Goal: Information Seeking & Learning: Learn about a topic

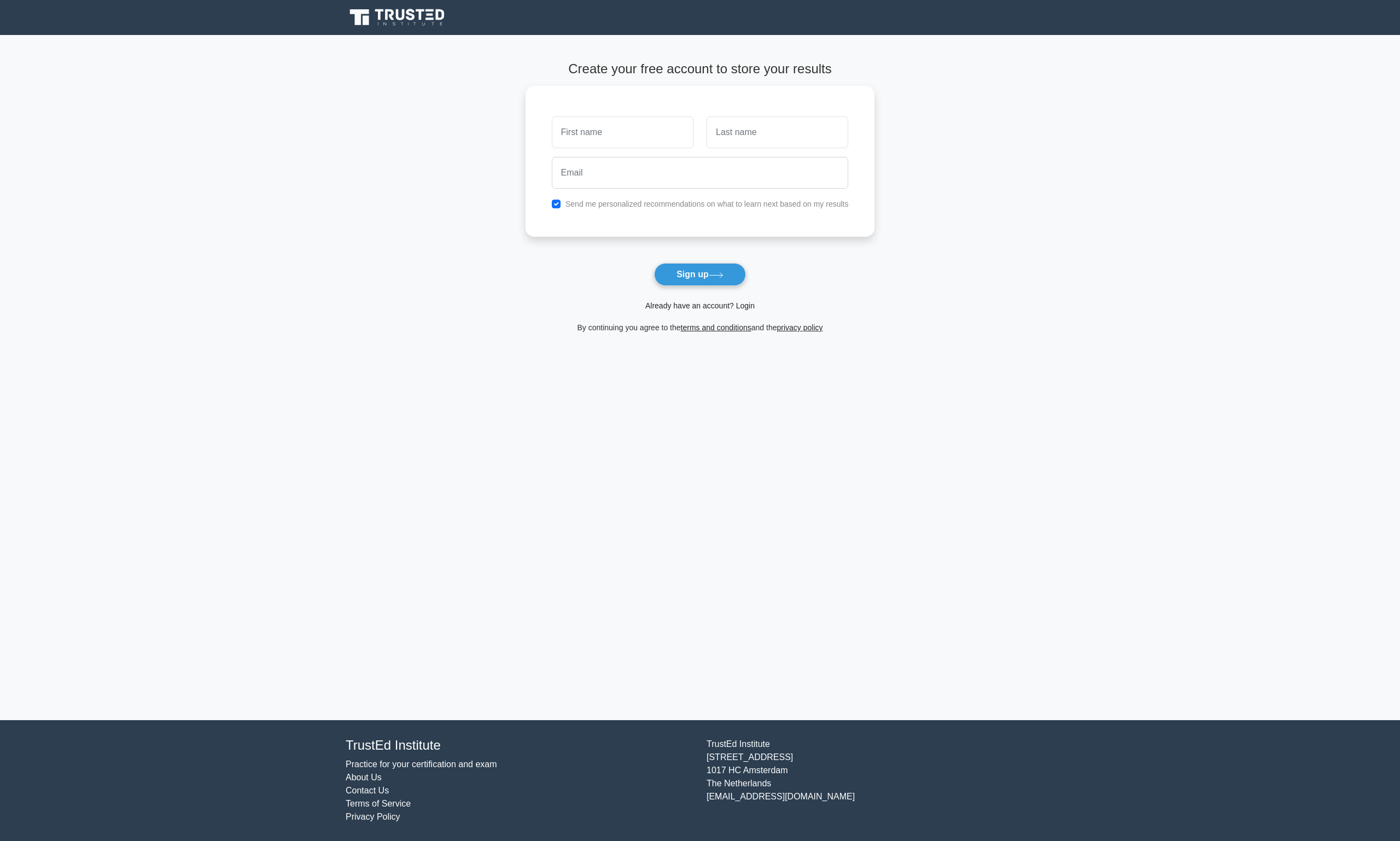
click at [746, 304] on link "Already have an account? Login" at bounding box center [699, 305] width 109 height 9
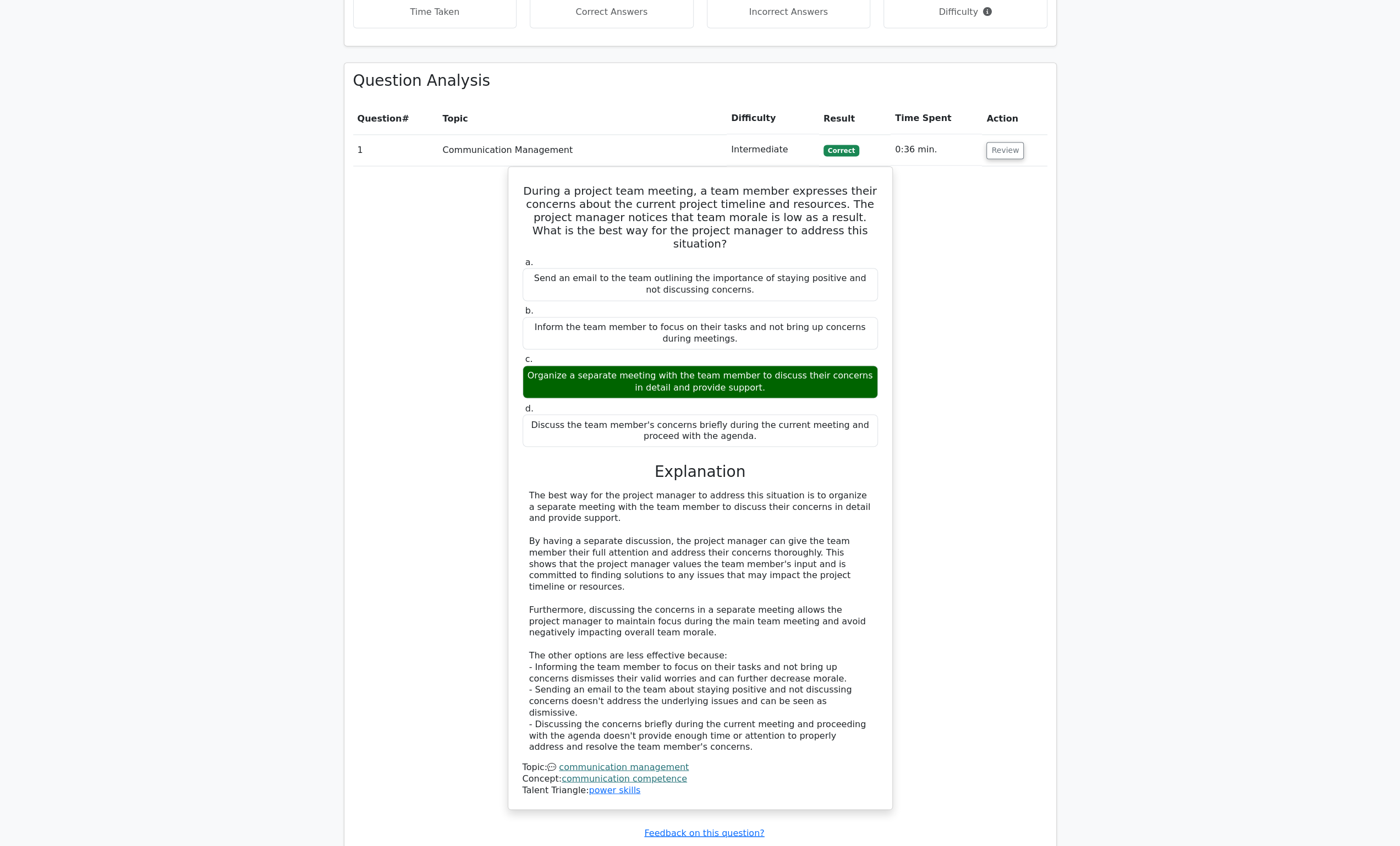
scroll to position [1650, 0]
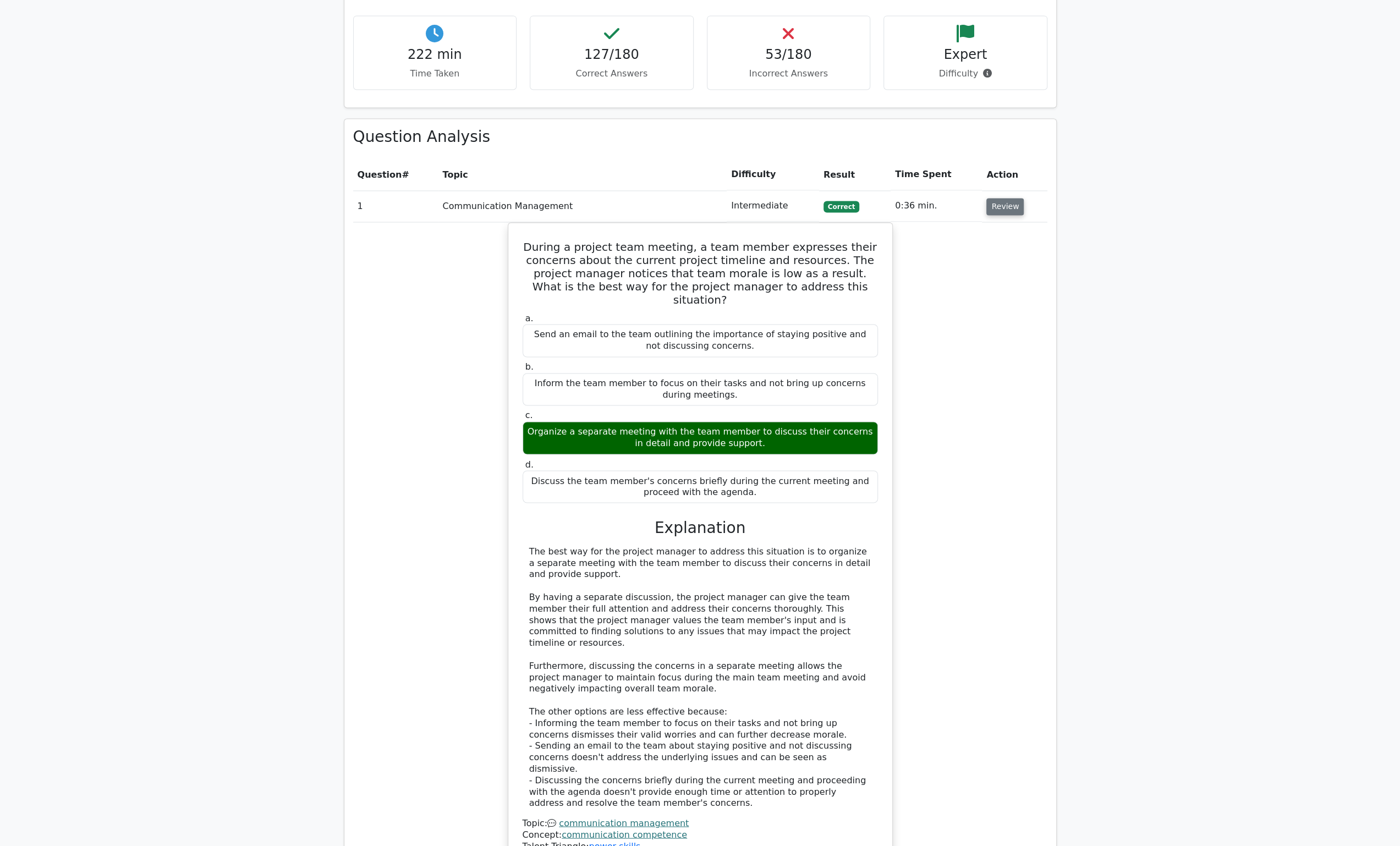
click at [1000, 198] on button "Review" at bounding box center [1005, 207] width 37 height 17
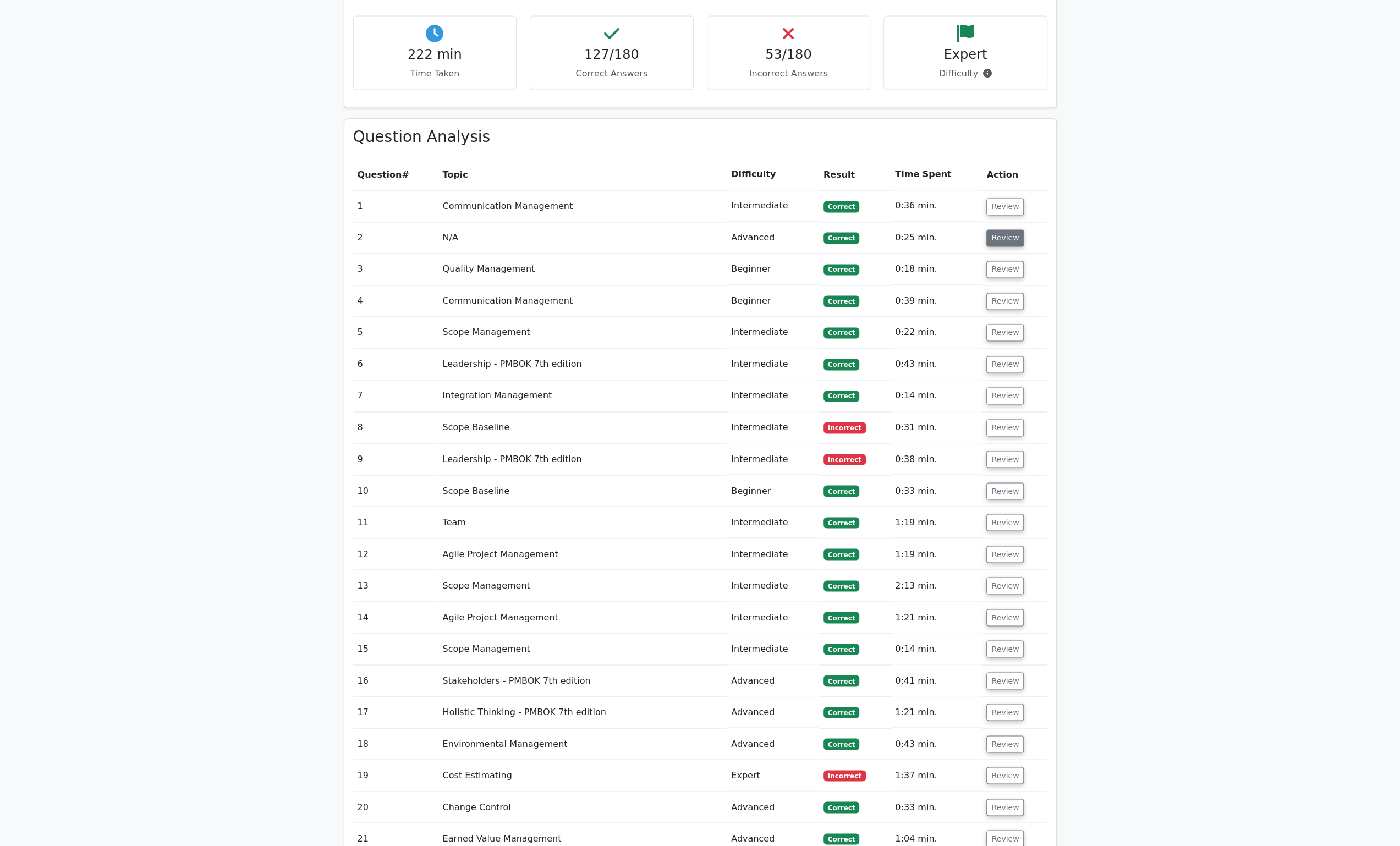
click at [998, 230] on button "Review" at bounding box center [1005, 238] width 37 height 17
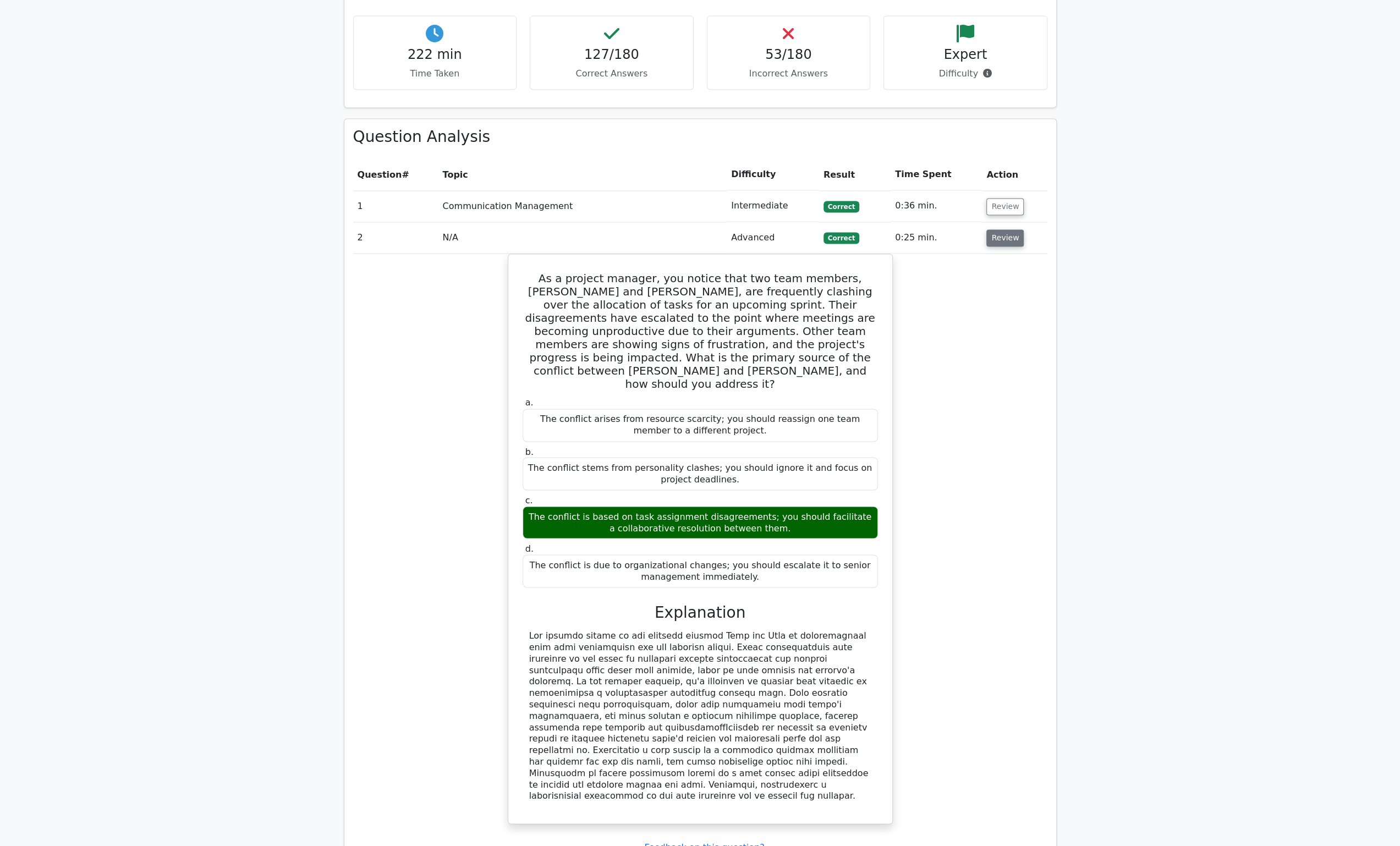
click at [998, 230] on button "Review" at bounding box center [1005, 238] width 37 height 17
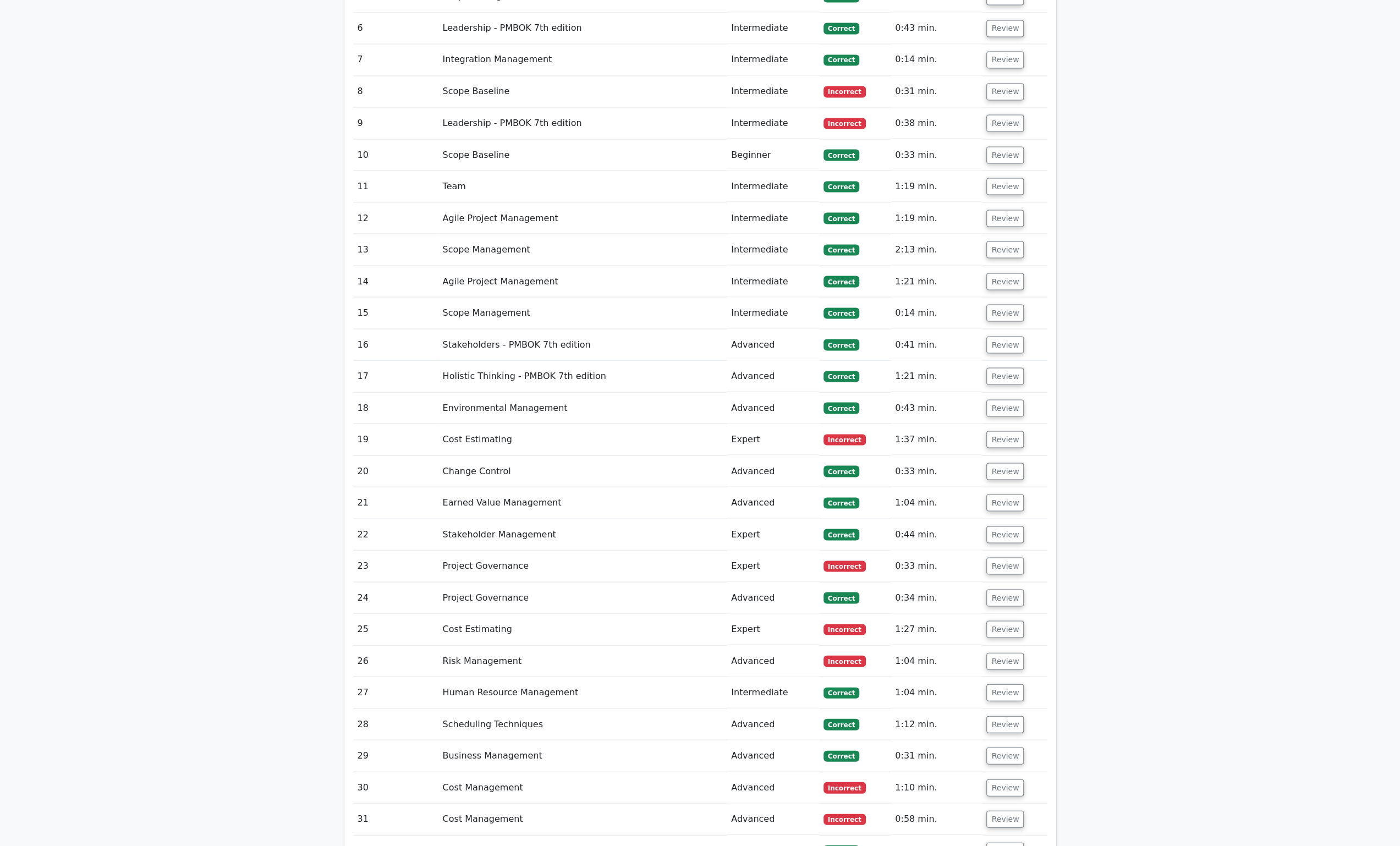
scroll to position [1980, 0]
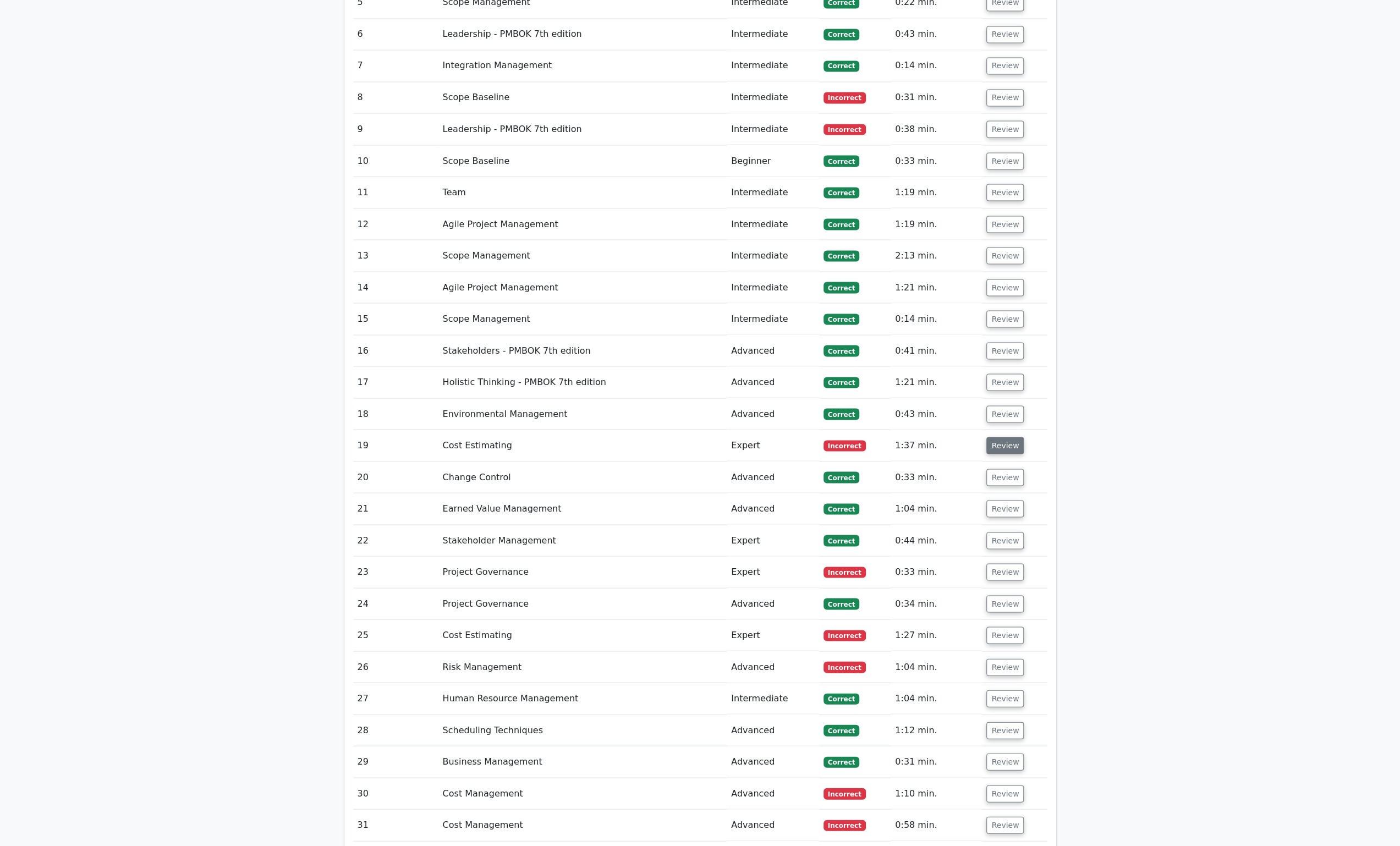
click at [1011, 436] on button "Review" at bounding box center [1005, 445] width 37 height 17
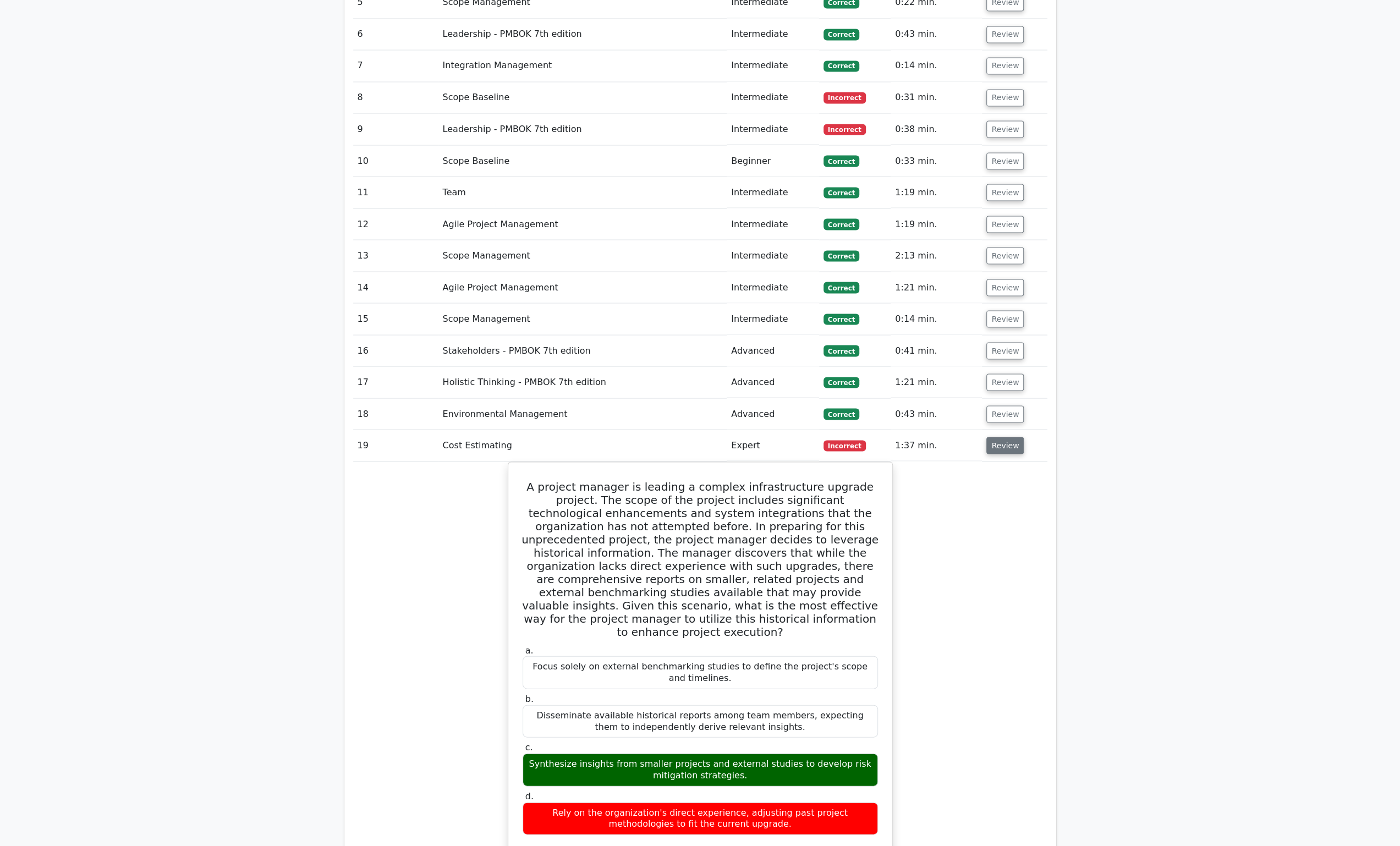
click at [1011, 436] on button "Review" at bounding box center [1005, 445] width 37 height 17
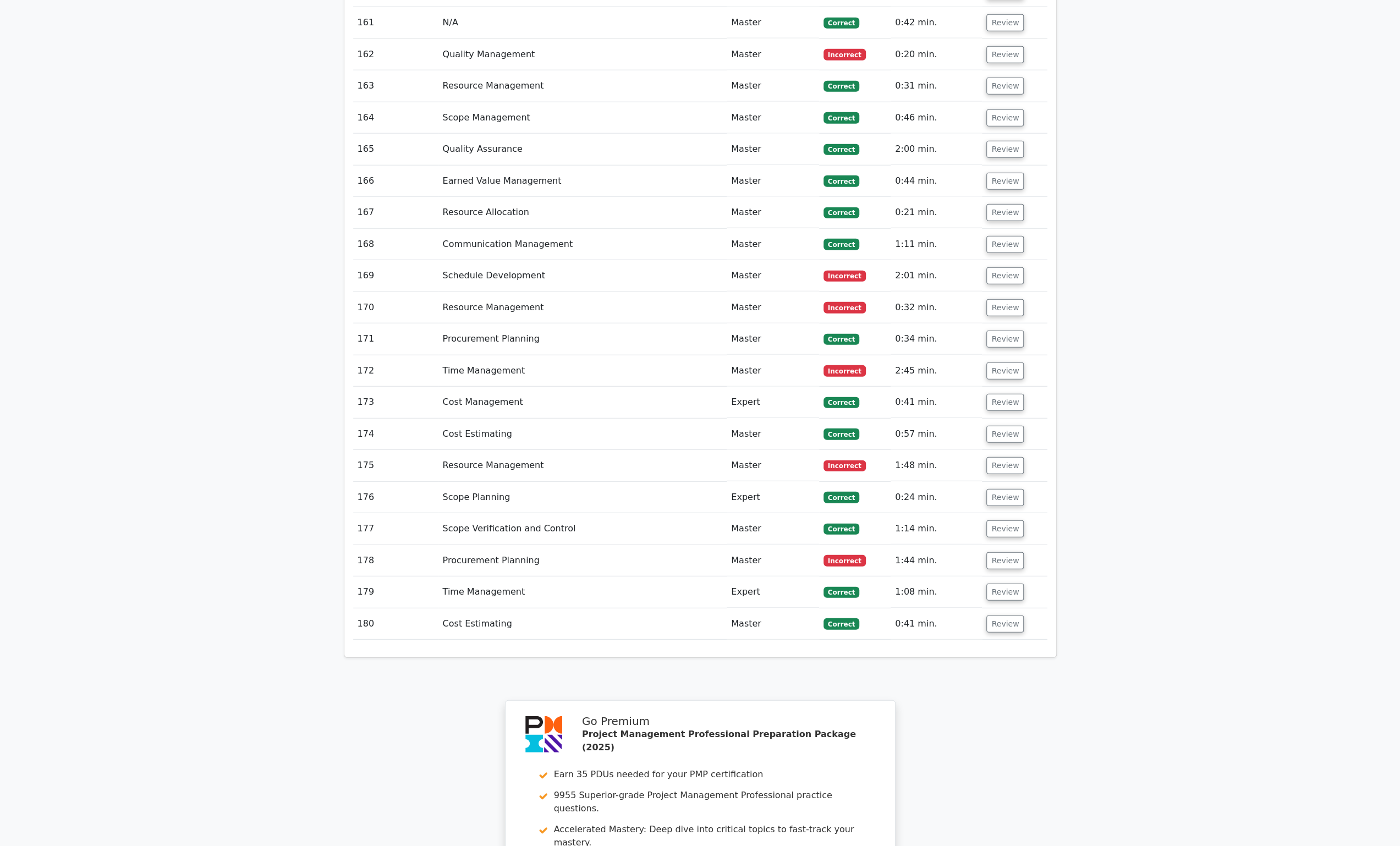
scroll to position [6931, 0]
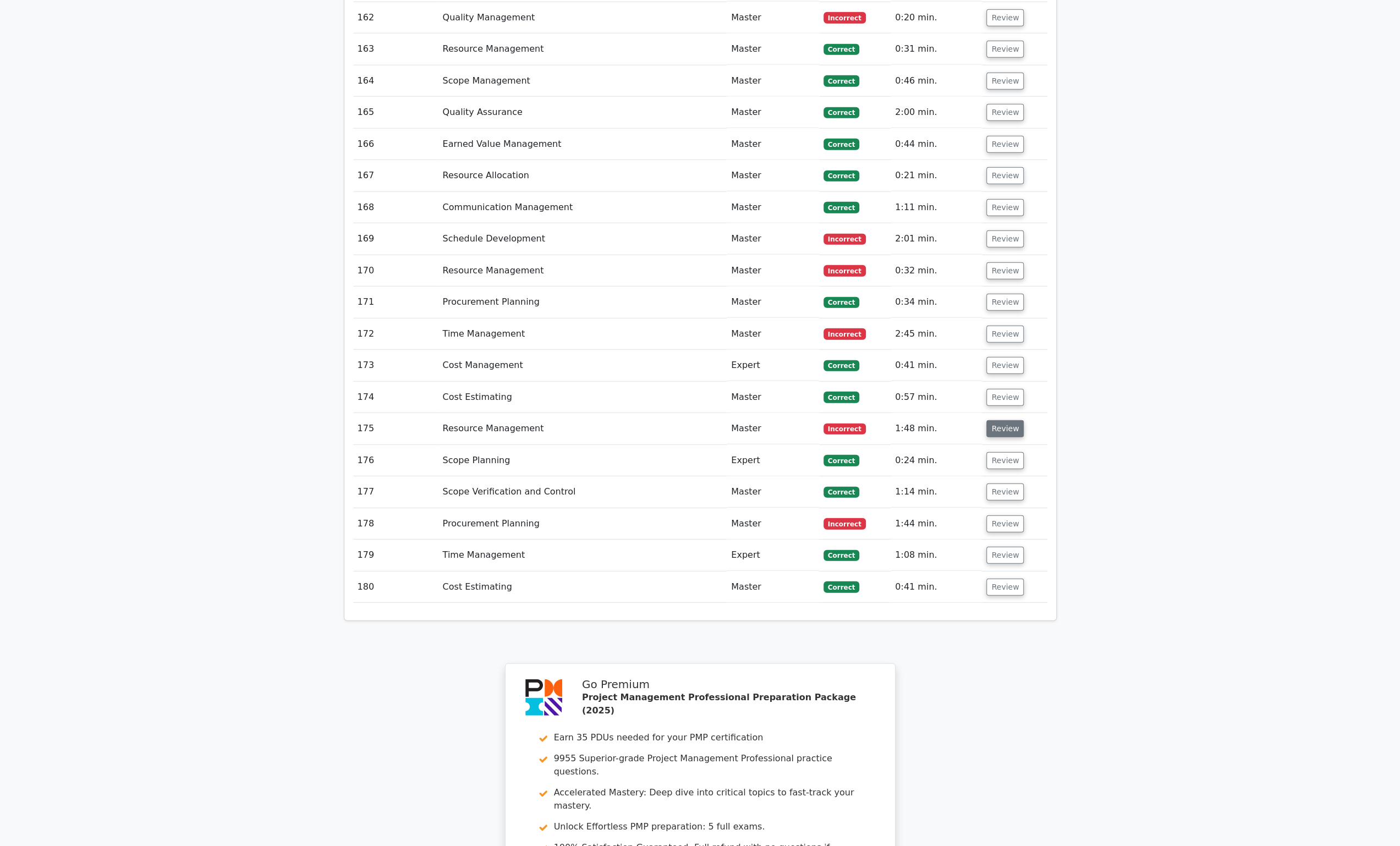
click at [1009, 421] on button "Review" at bounding box center [1005, 429] width 37 height 17
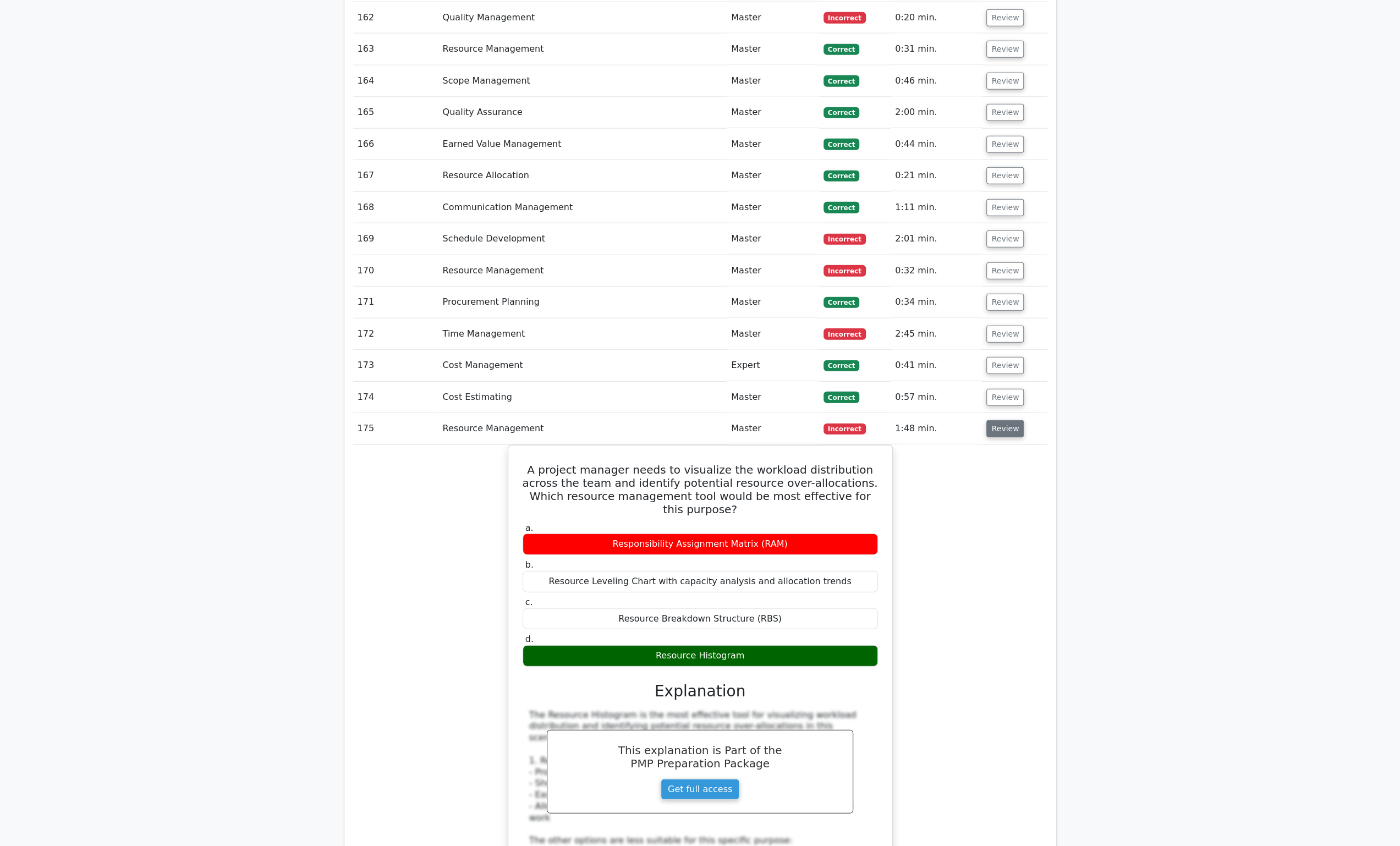
click at [1009, 421] on button "Review" at bounding box center [1005, 429] width 37 height 17
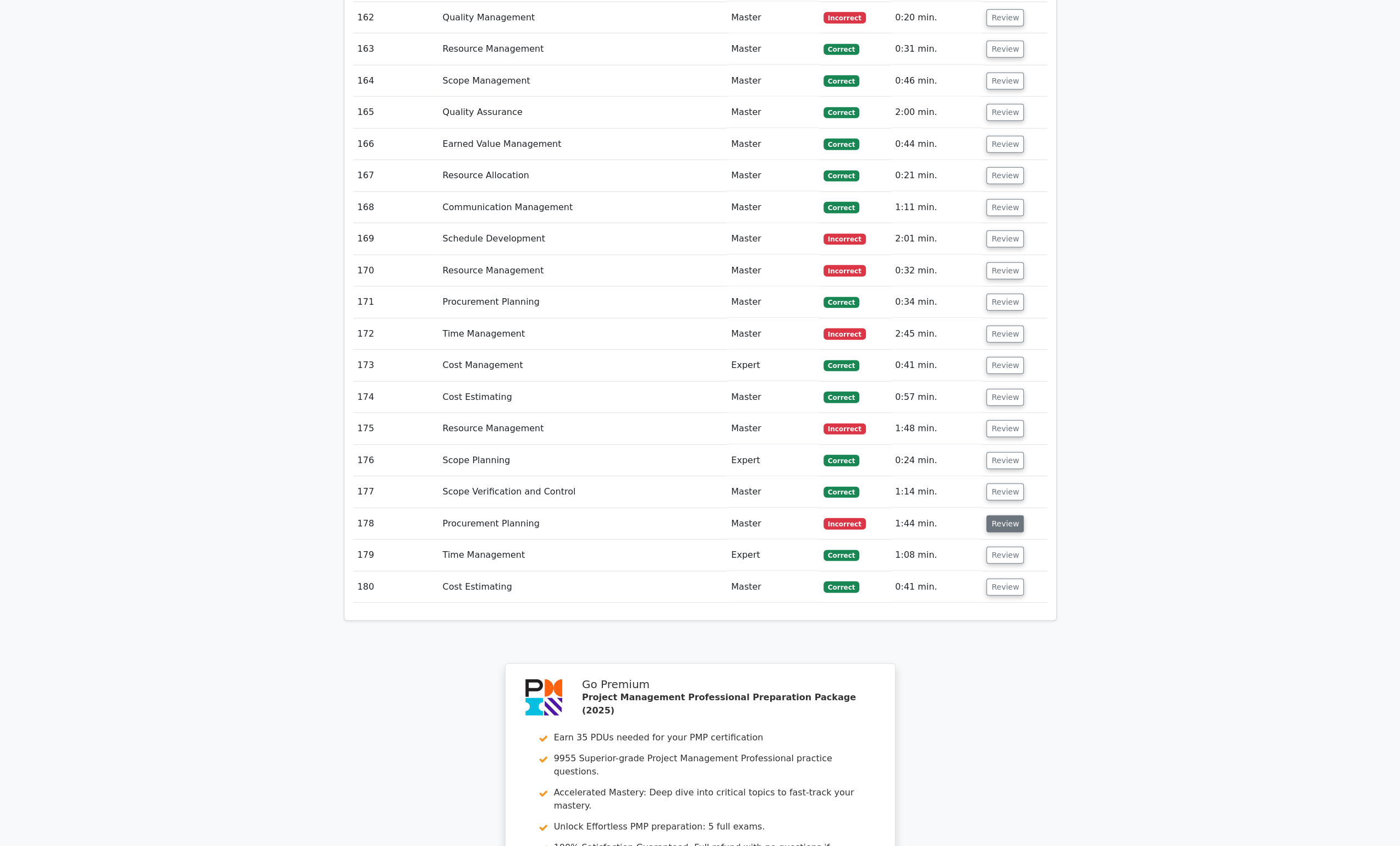
click at [1009, 515] on button "Review" at bounding box center [1005, 524] width 37 height 17
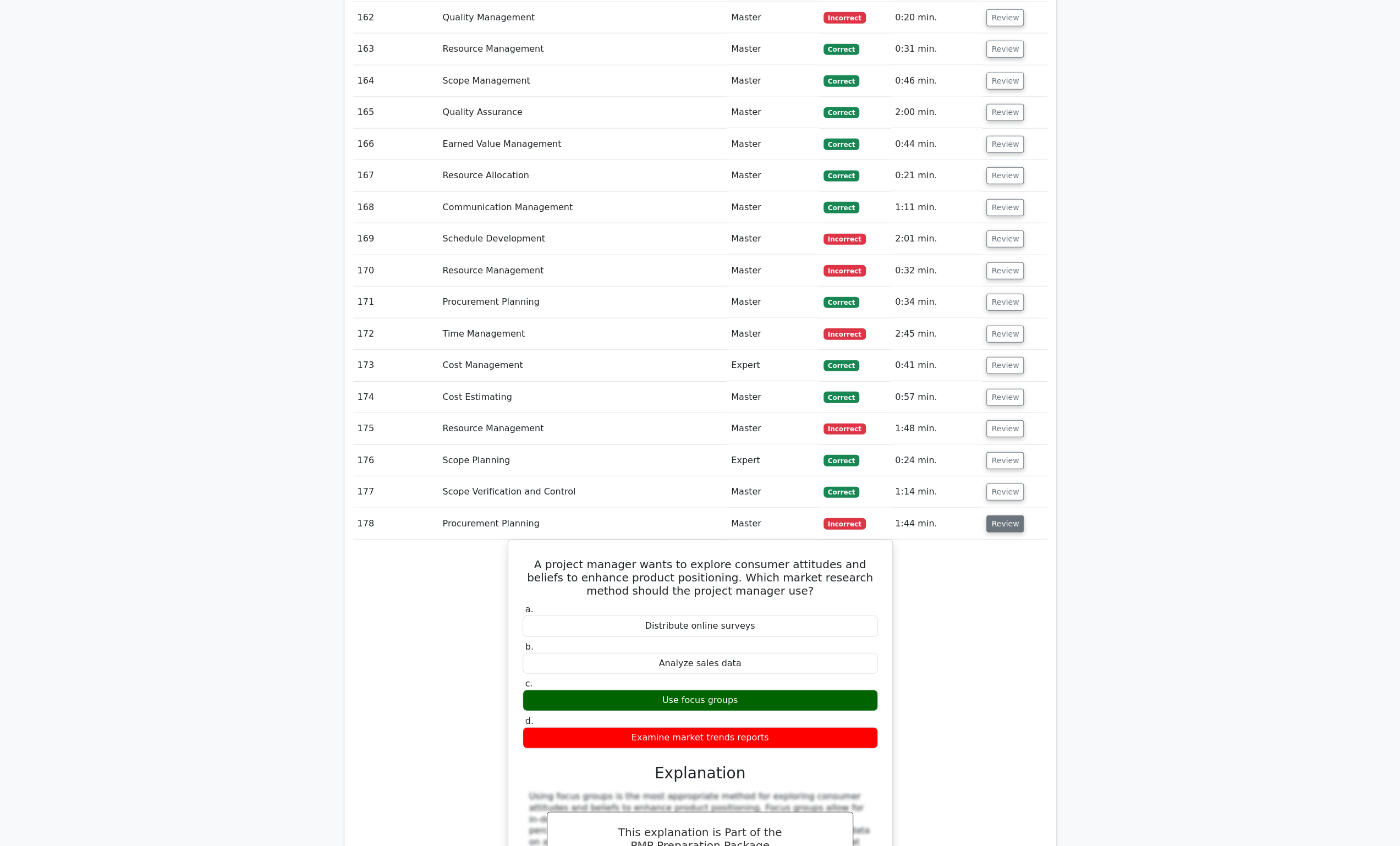
click at [1008, 515] on button "Review" at bounding box center [1005, 524] width 37 height 17
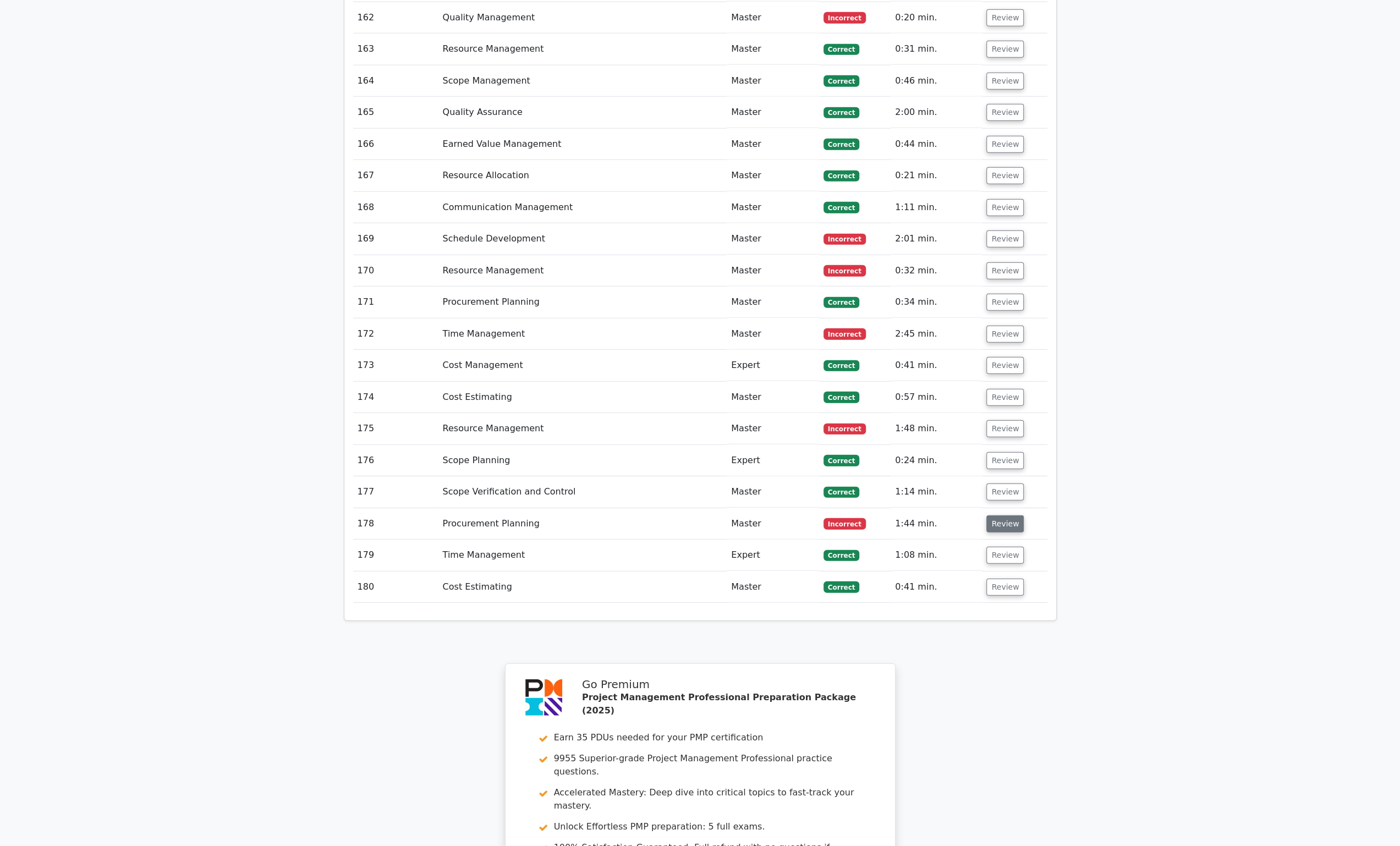
click at [1008, 515] on button "Review" at bounding box center [1005, 524] width 37 height 17
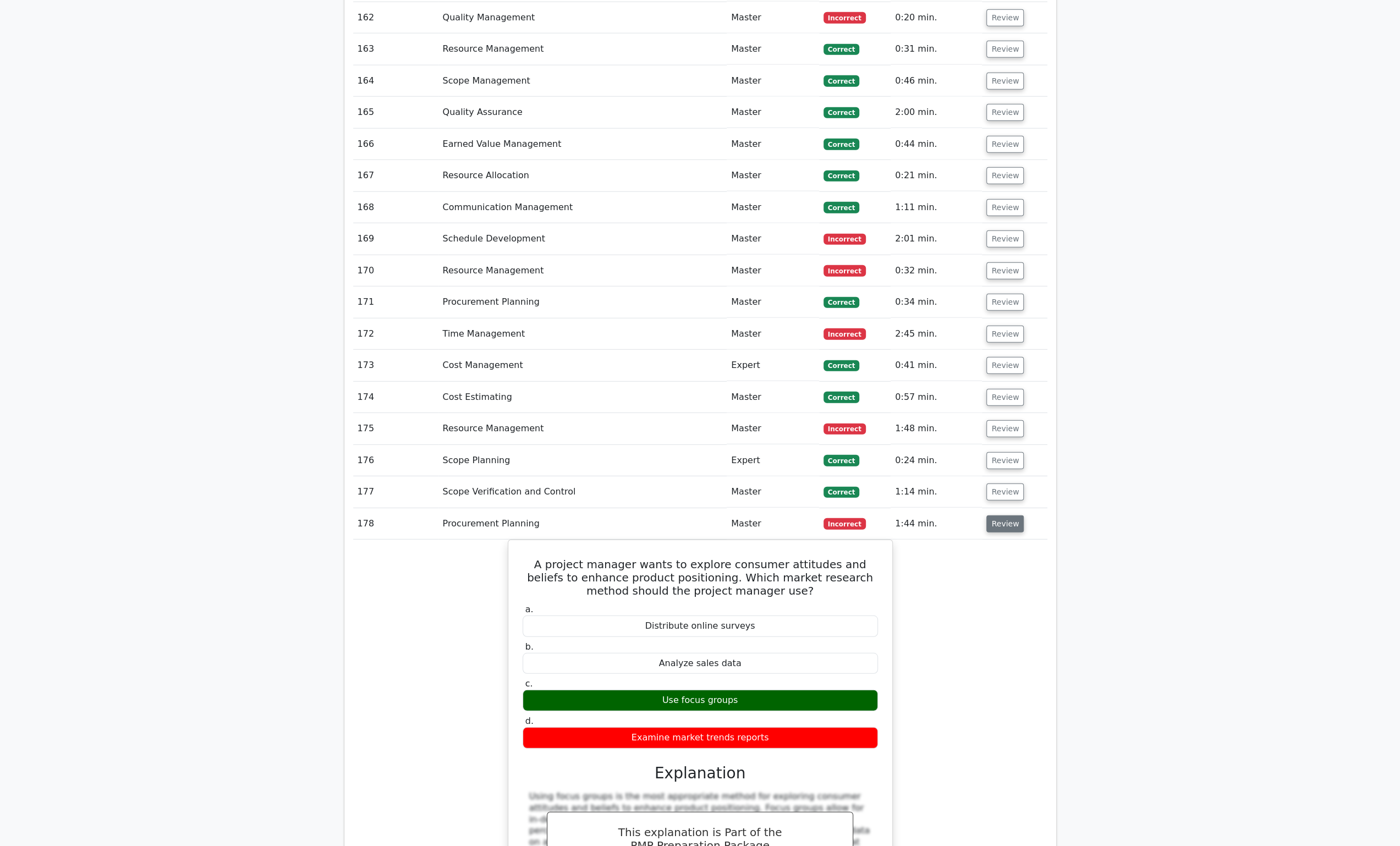
click at [1008, 515] on button "Review" at bounding box center [1005, 524] width 37 height 17
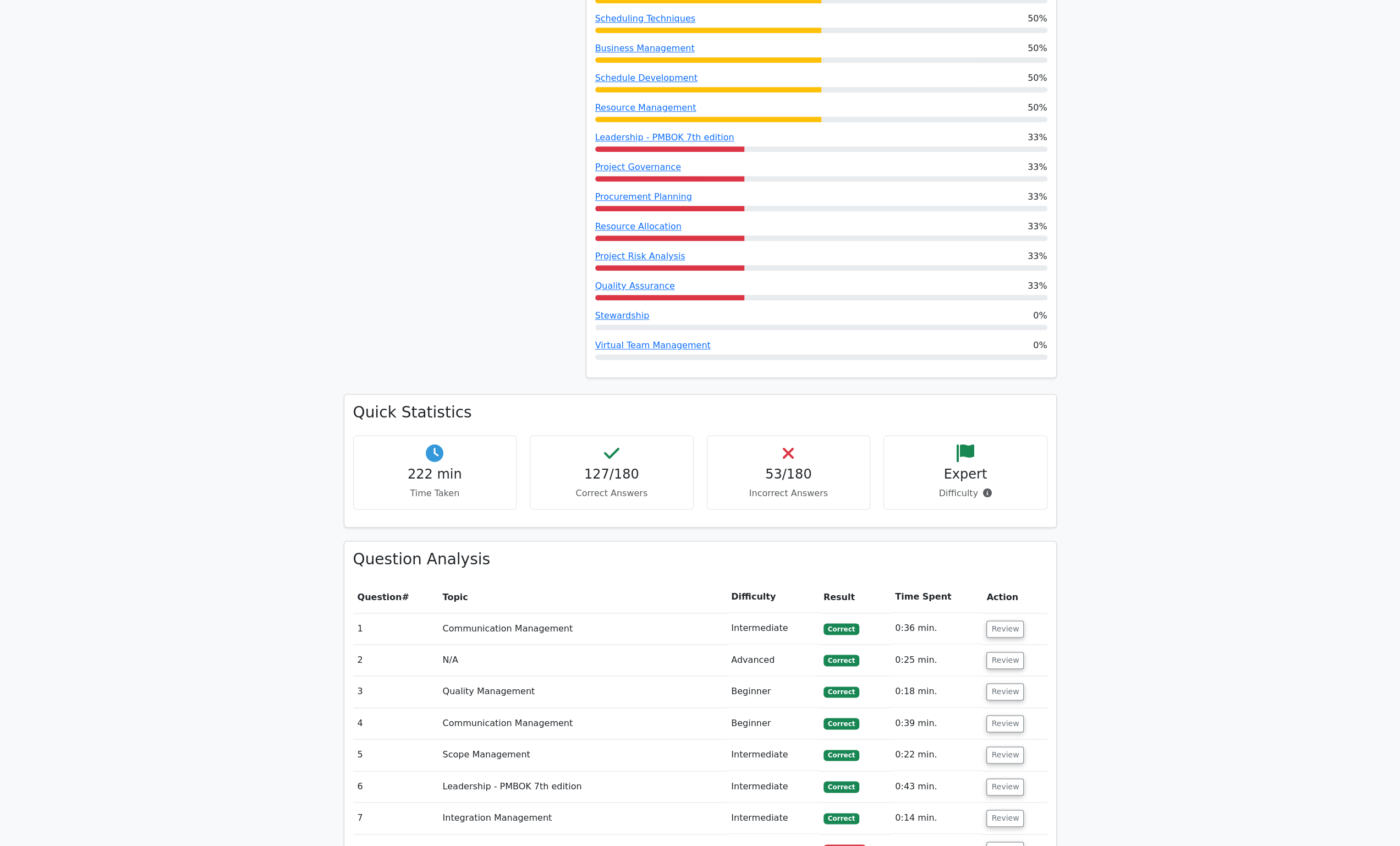
scroll to position [1320, 0]
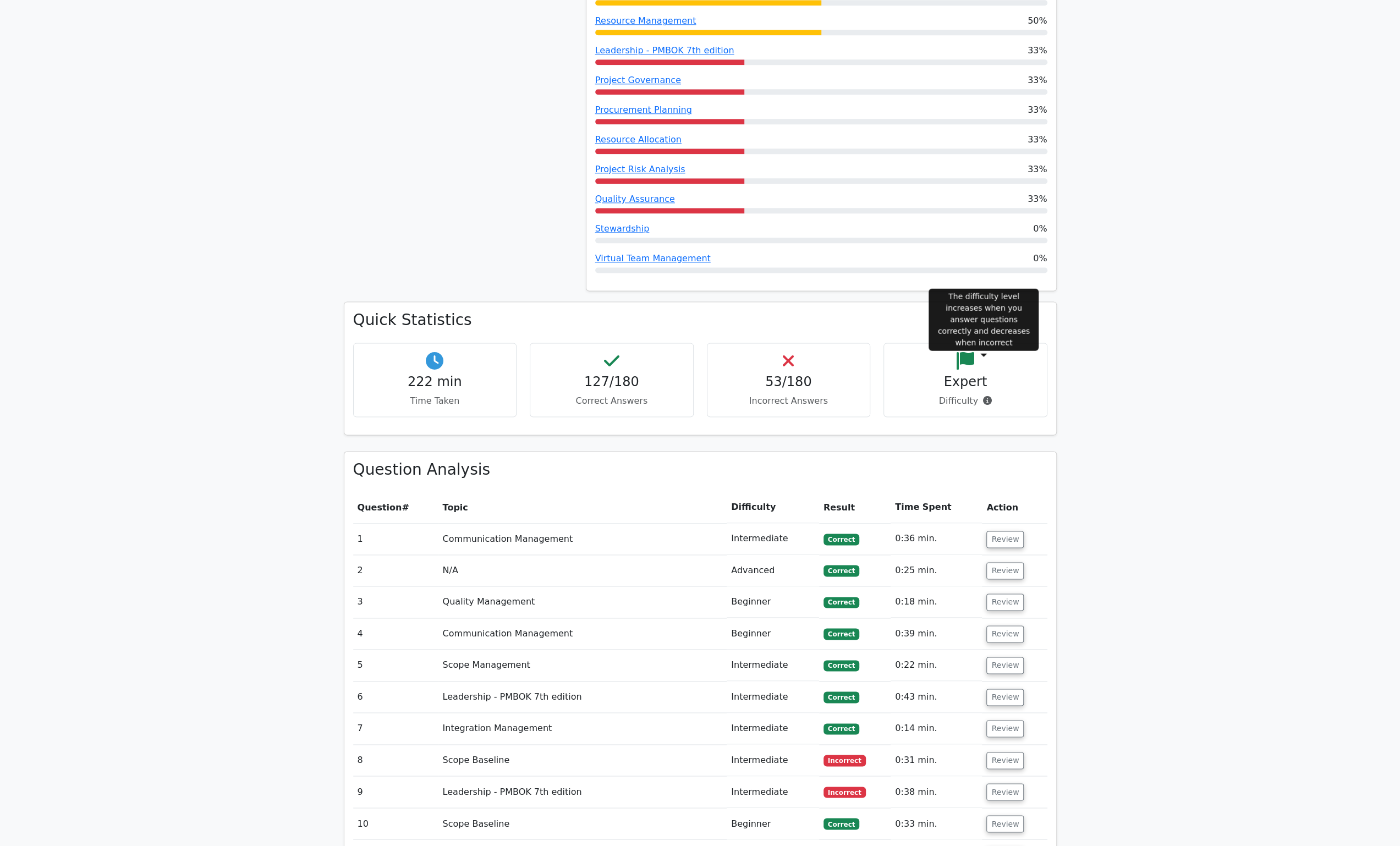
click at [986, 396] on icon at bounding box center [987, 400] width 9 height 9
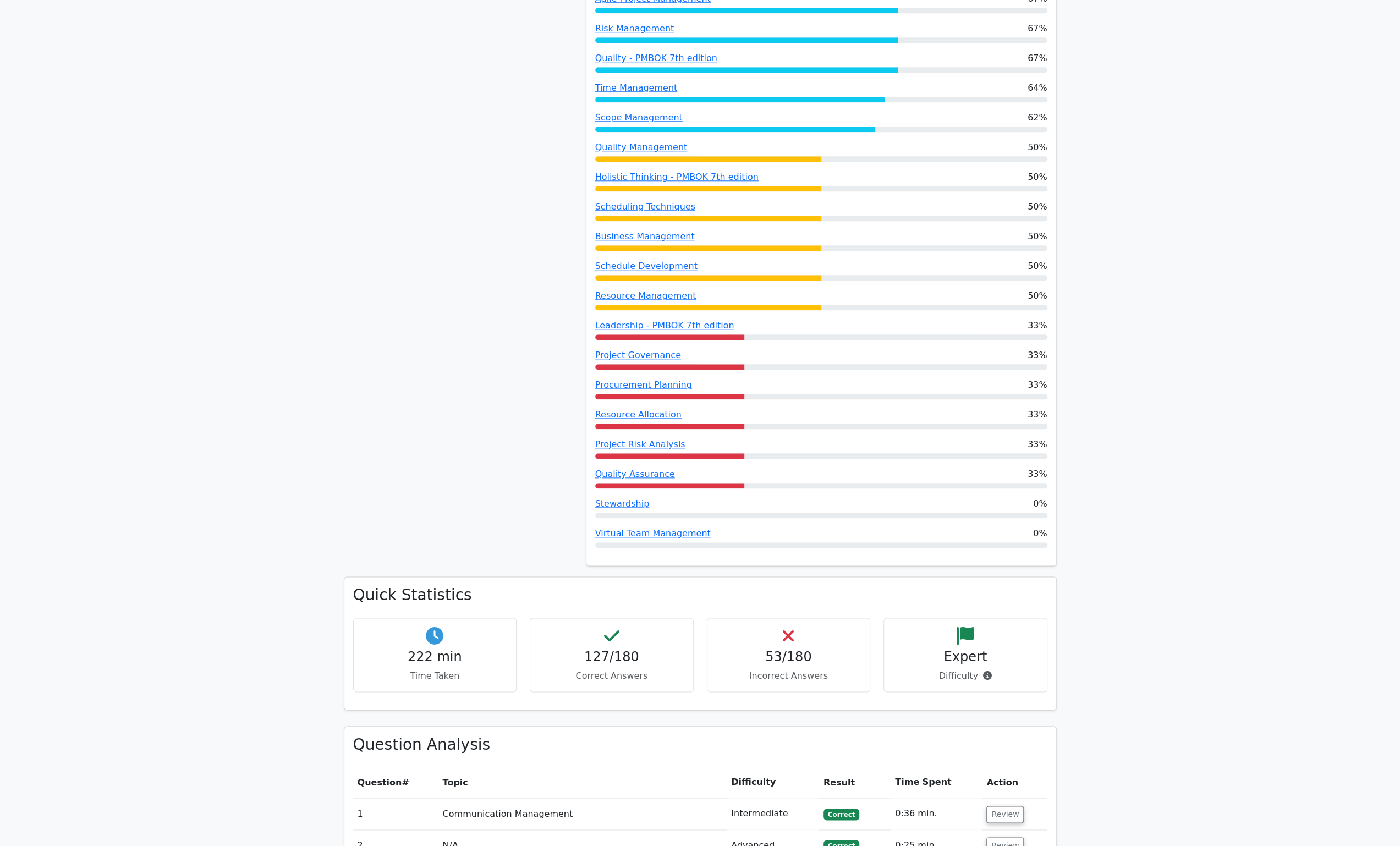
scroll to position [990, 0]
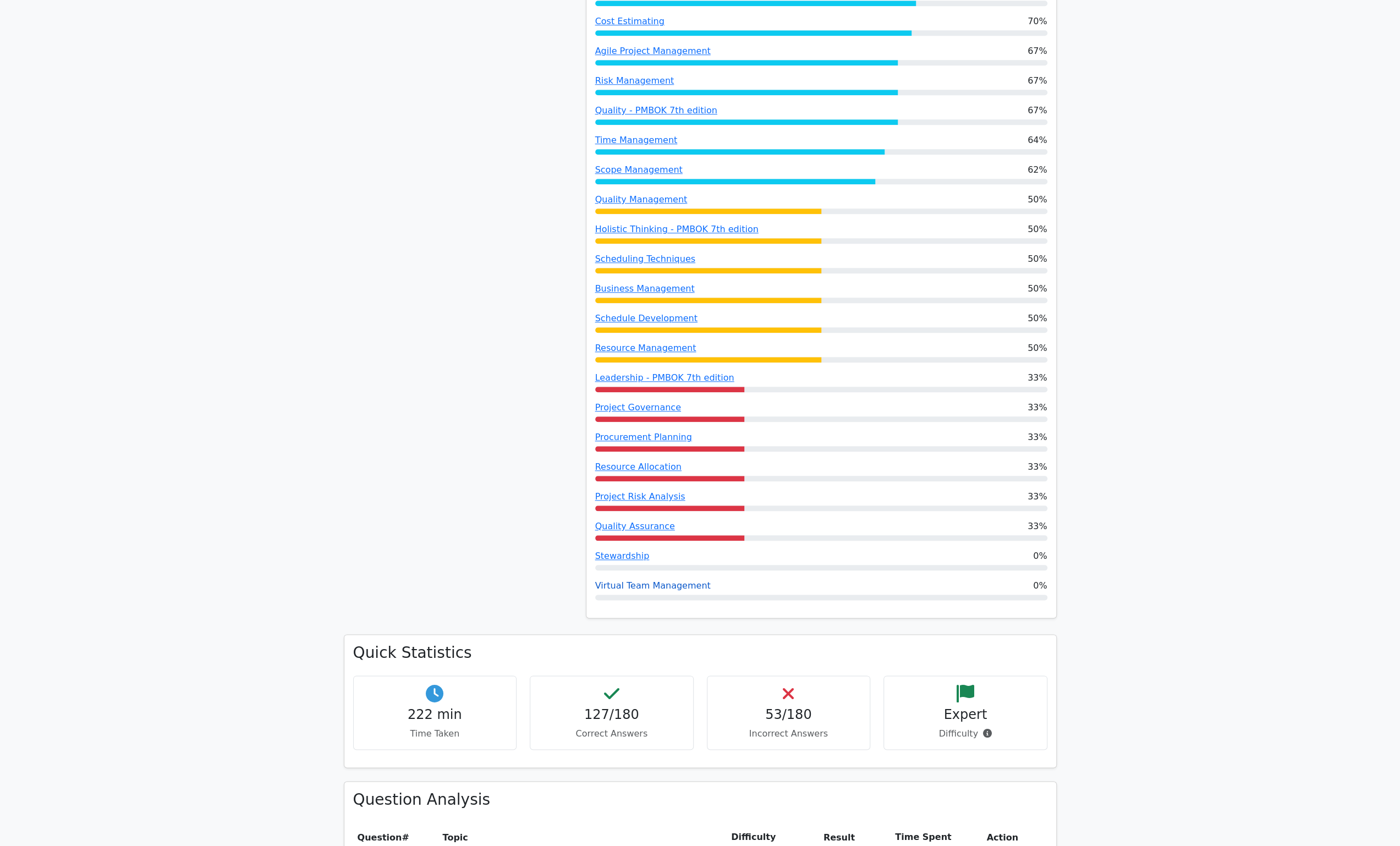
click at [681, 580] on link "Virtual Team Management" at bounding box center [653, 585] width 115 height 10
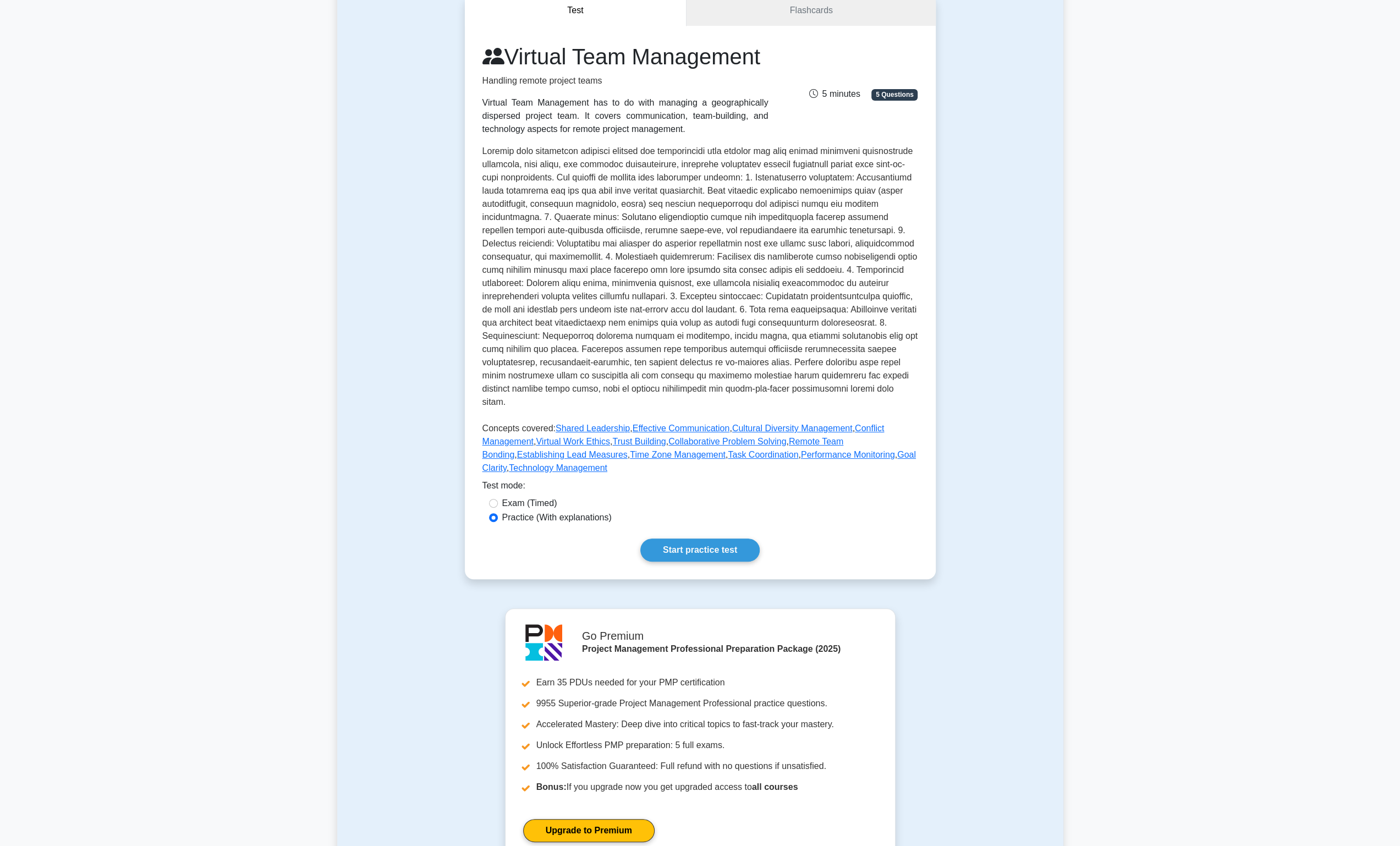
scroll to position [110, 0]
click at [701, 563] on link "Start practice test" at bounding box center [699, 552] width 119 height 23
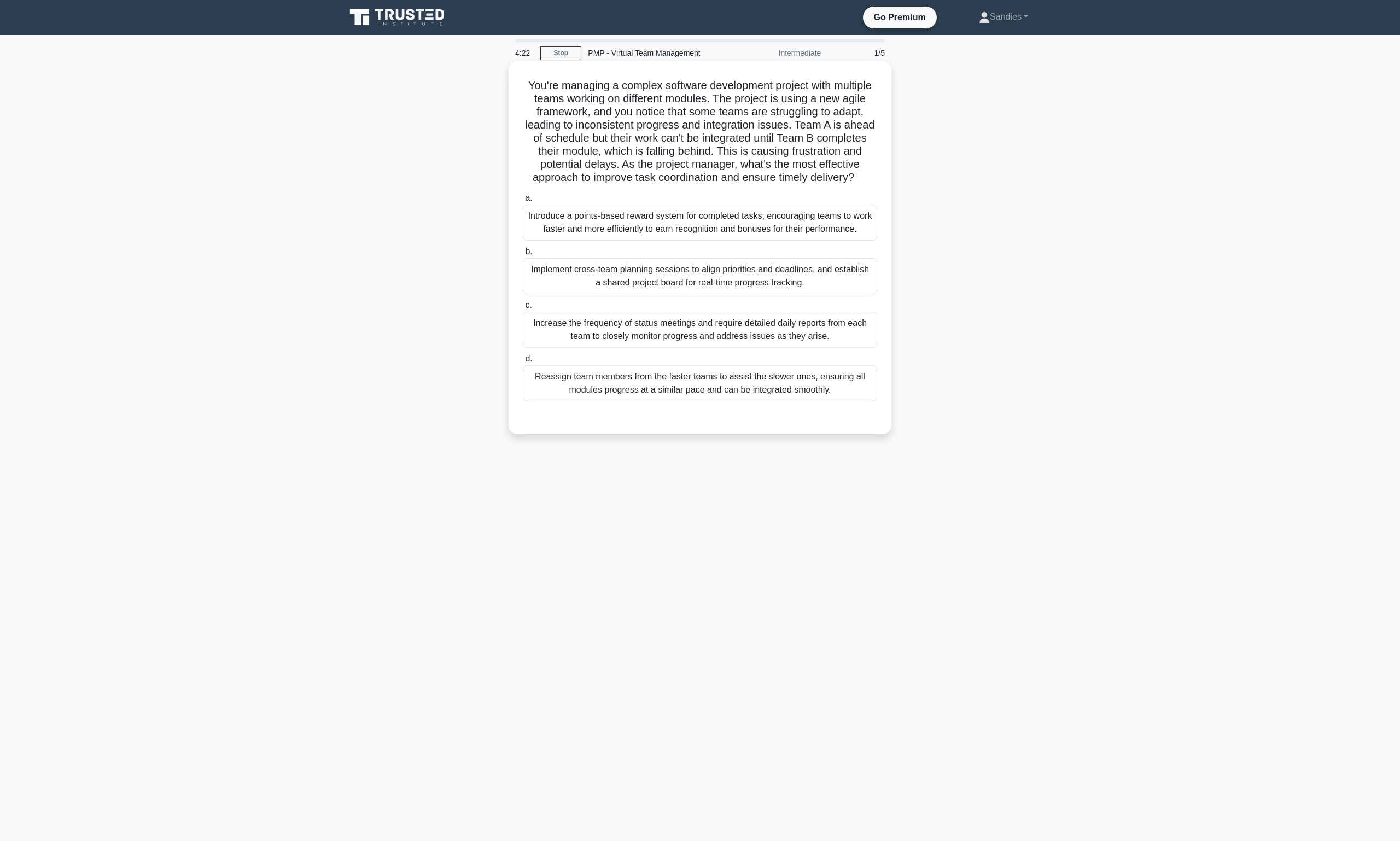
click at [687, 294] on div "Implement cross-team planning sessions to align priorities and deadlines, and e…" at bounding box center [700, 276] width 355 height 36
click at [523, 256] on input "b. Implement cross-team planning sessions to align priorities and deadlines, an…" at bounding box center [523, 251] width 0 height 7
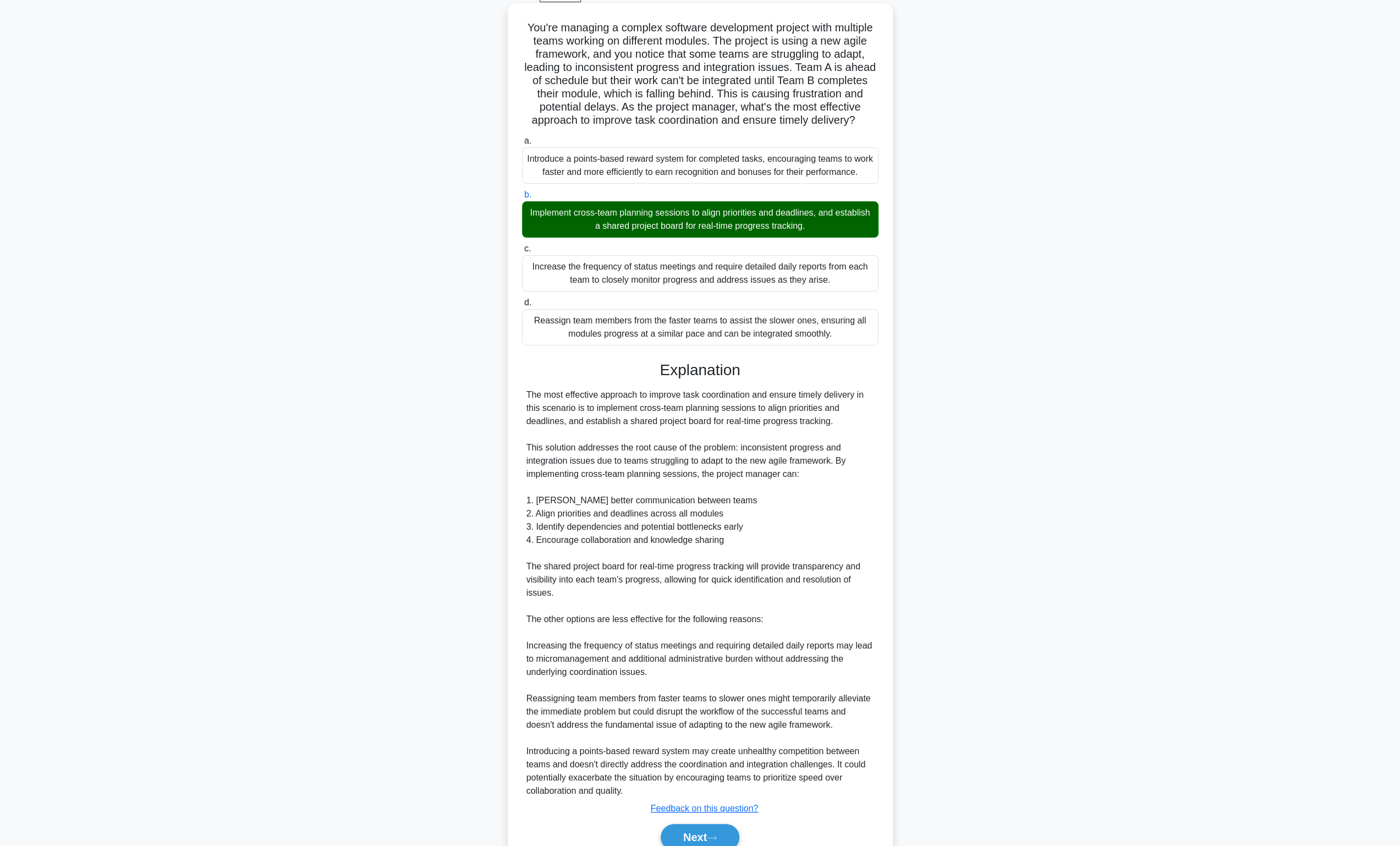
scroll to position [121, 0]
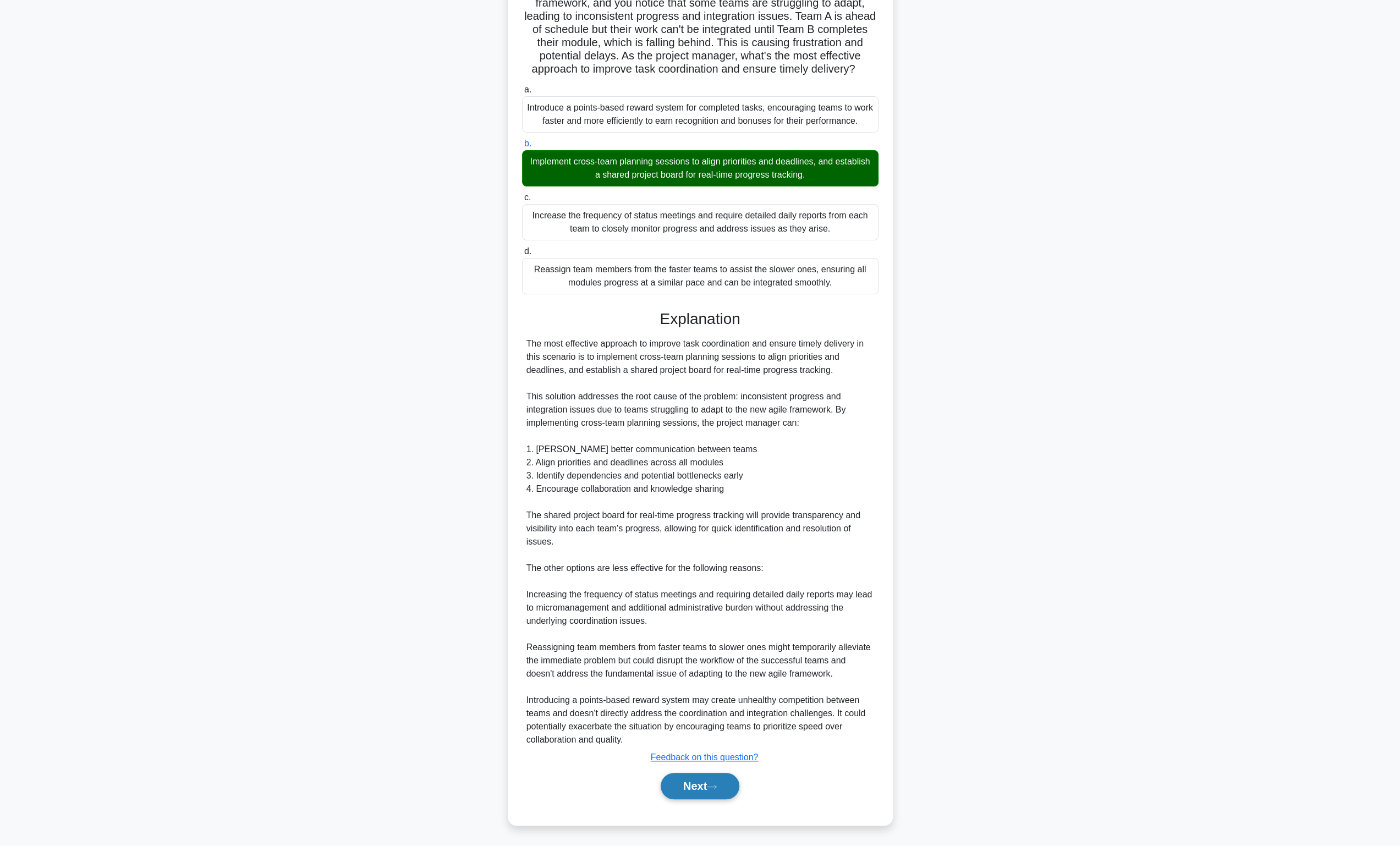
click at [709, 792] on button "Next" at bounding box center [700, 785] width 79 height 26
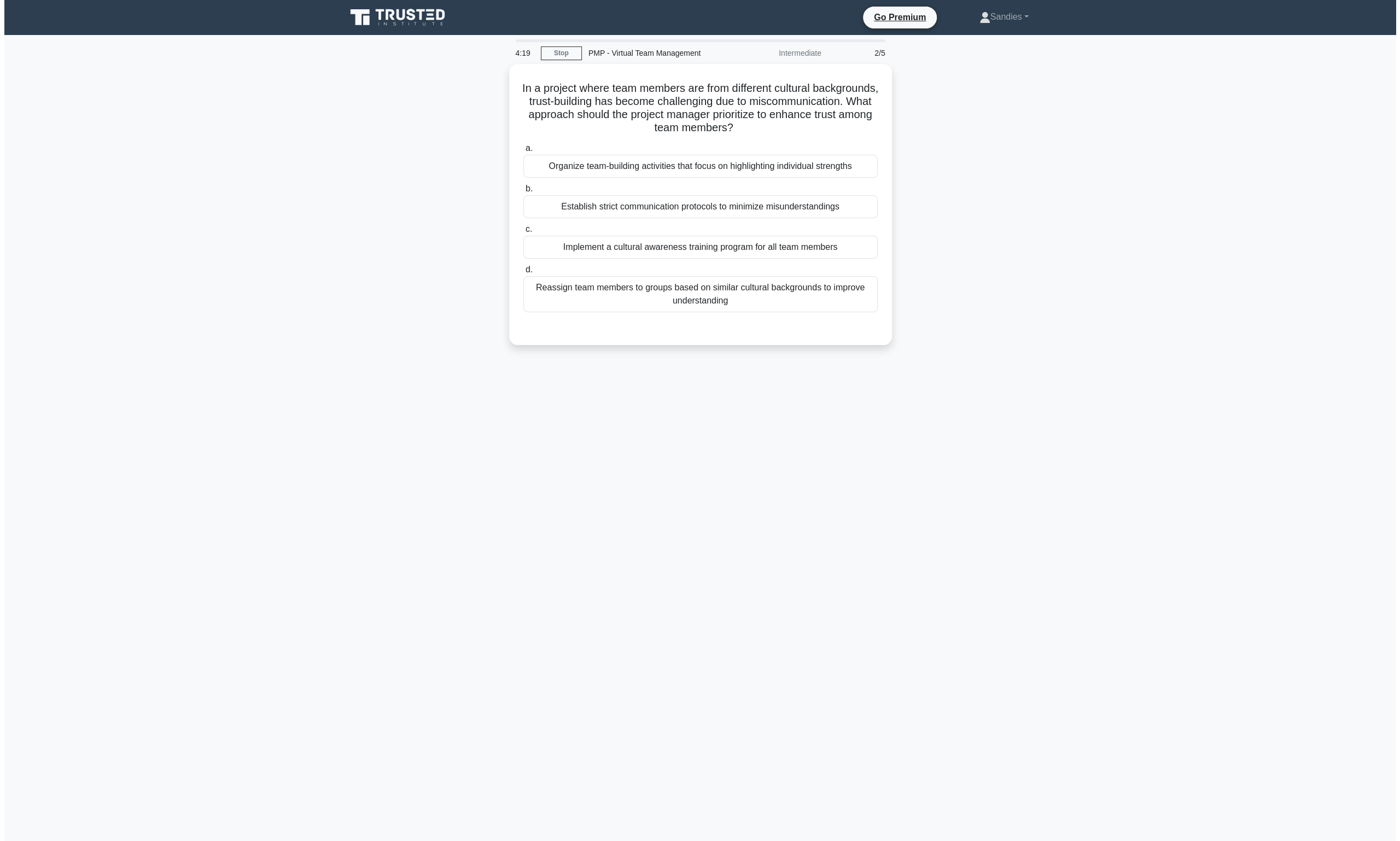
scroll to position [0, 0]
click at [705, 242] on div "Implement a cultural awareness training program for all team members" at bounding box center [700, 244] width 355 height 23
click at [523, 230] on input "c. Implement a cultural awareness training program for all team members" at bounding box center [523, 226] width 0 height 7
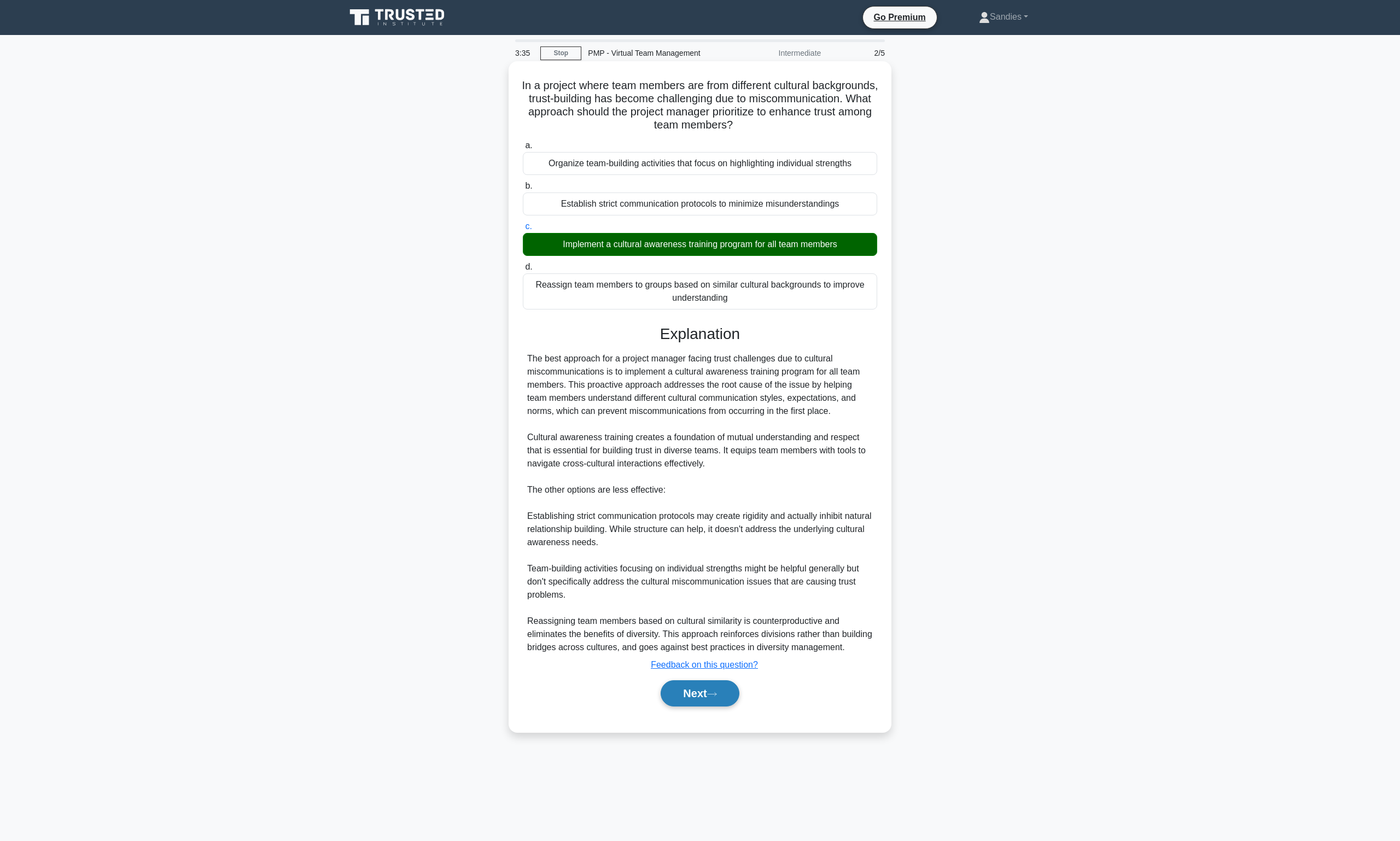
click at [709, 699] on button "Next" at bounding box center [700, 693] width 78 height 26
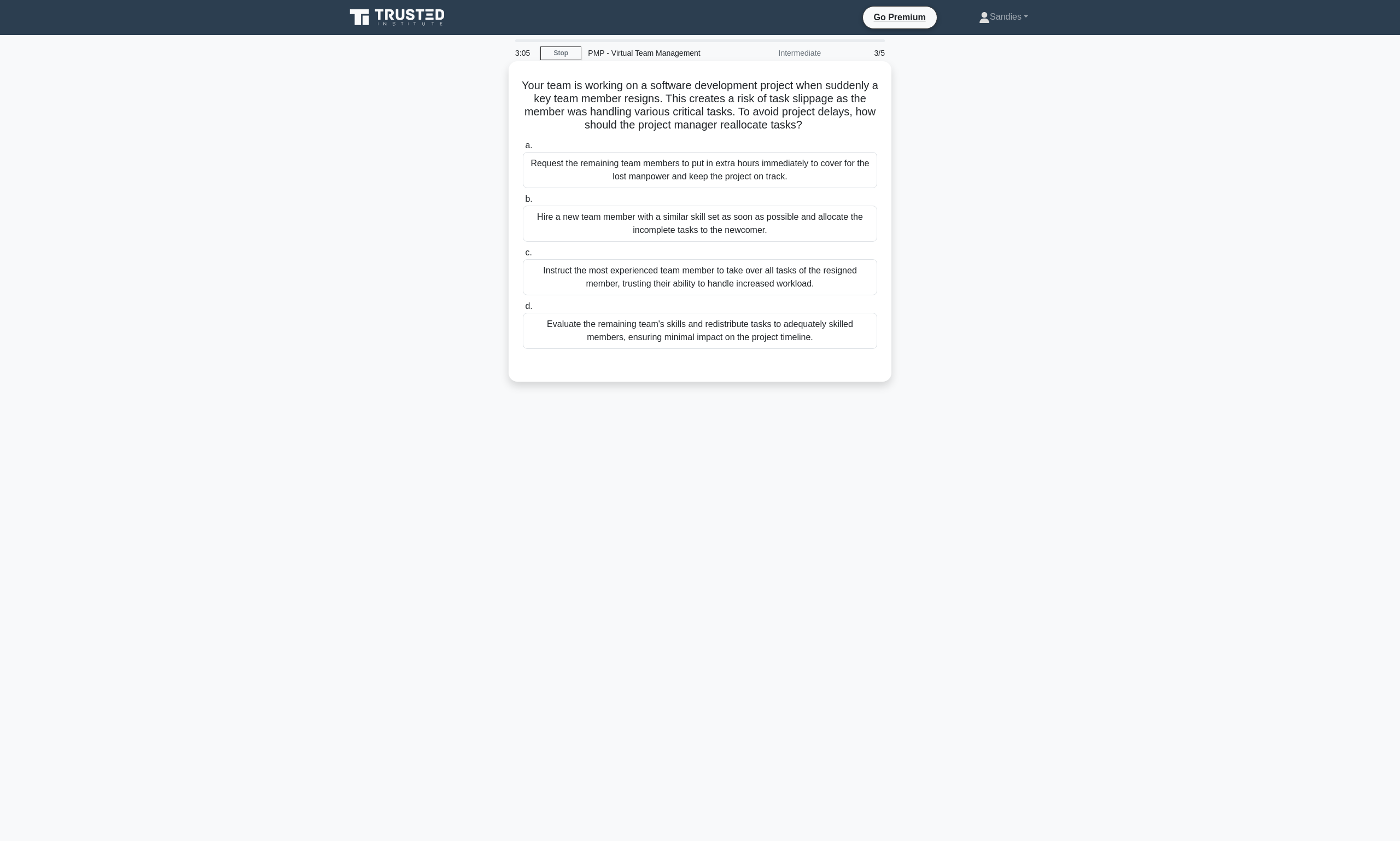
click at [734, 338] on div "Evaluate the remaining team's skills and redistribute tasks to adequately skill…" at bounding box center [700, 331] width 355 height 36
click at [523, 310] on input "d. Evaluate the remaining team's skills and redistribute tasks to adequately sk…" at bounding box center [523, 306] width 0 height 7
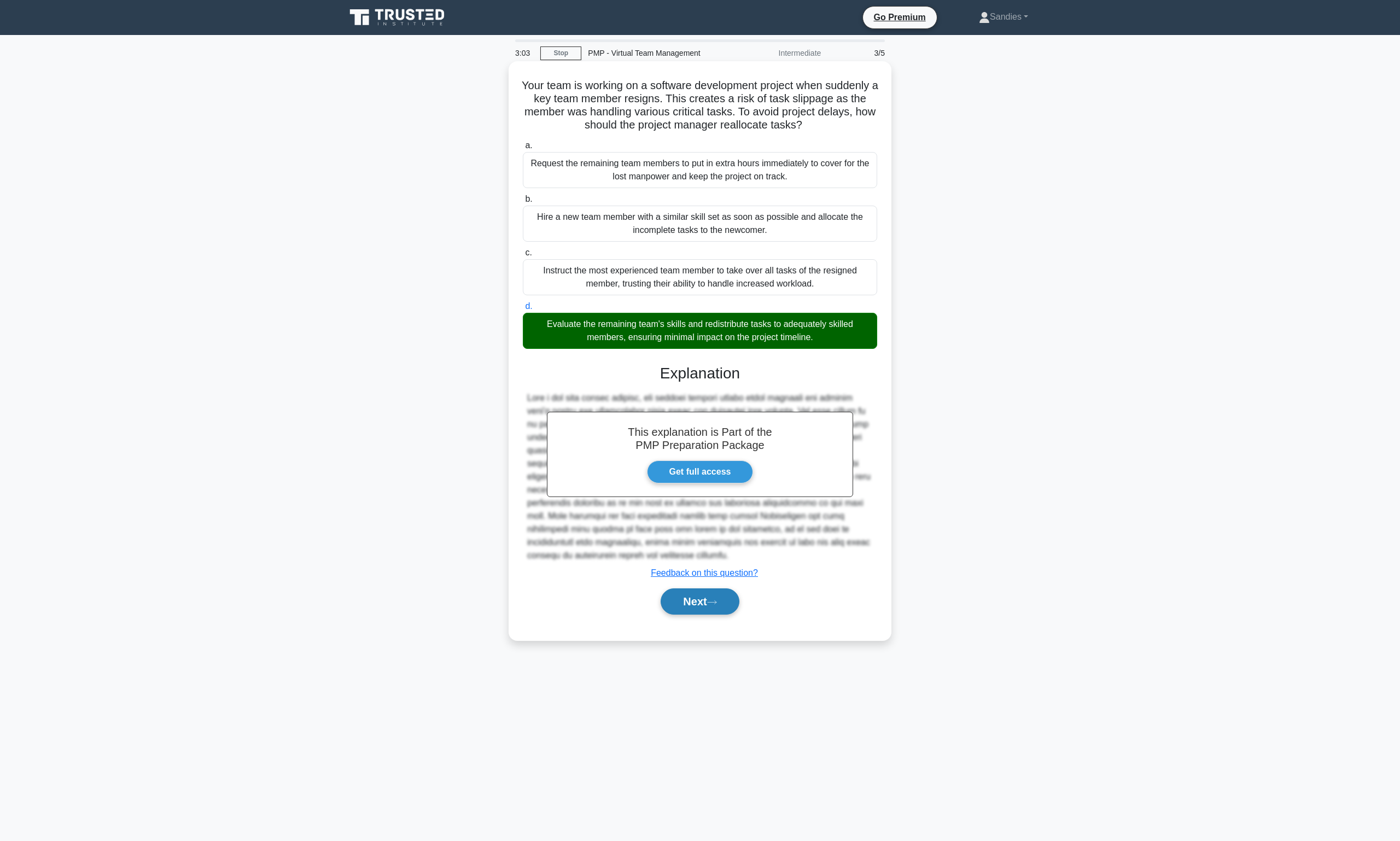
click at [715, 594] on button "Next" at bounding box center [700, 601] width 78 height 26
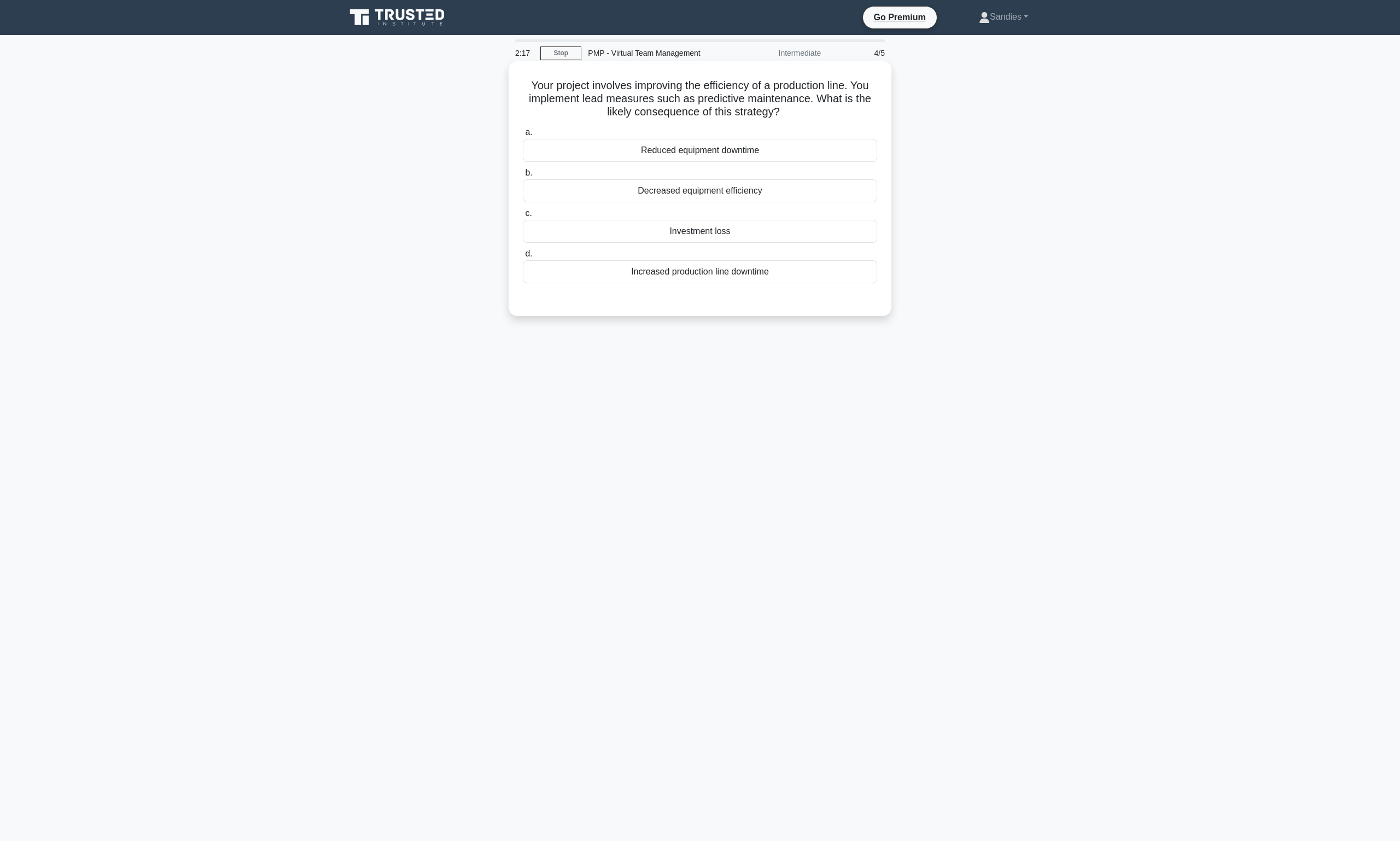
click at [728, 151] on div "Reduced equipment downtime" at bounding box center [700, 150] width 355 height 23
click at [523, 137] on input "a. Reduced equipment downtime" at bounding box center [523, 132] width 0 height 7
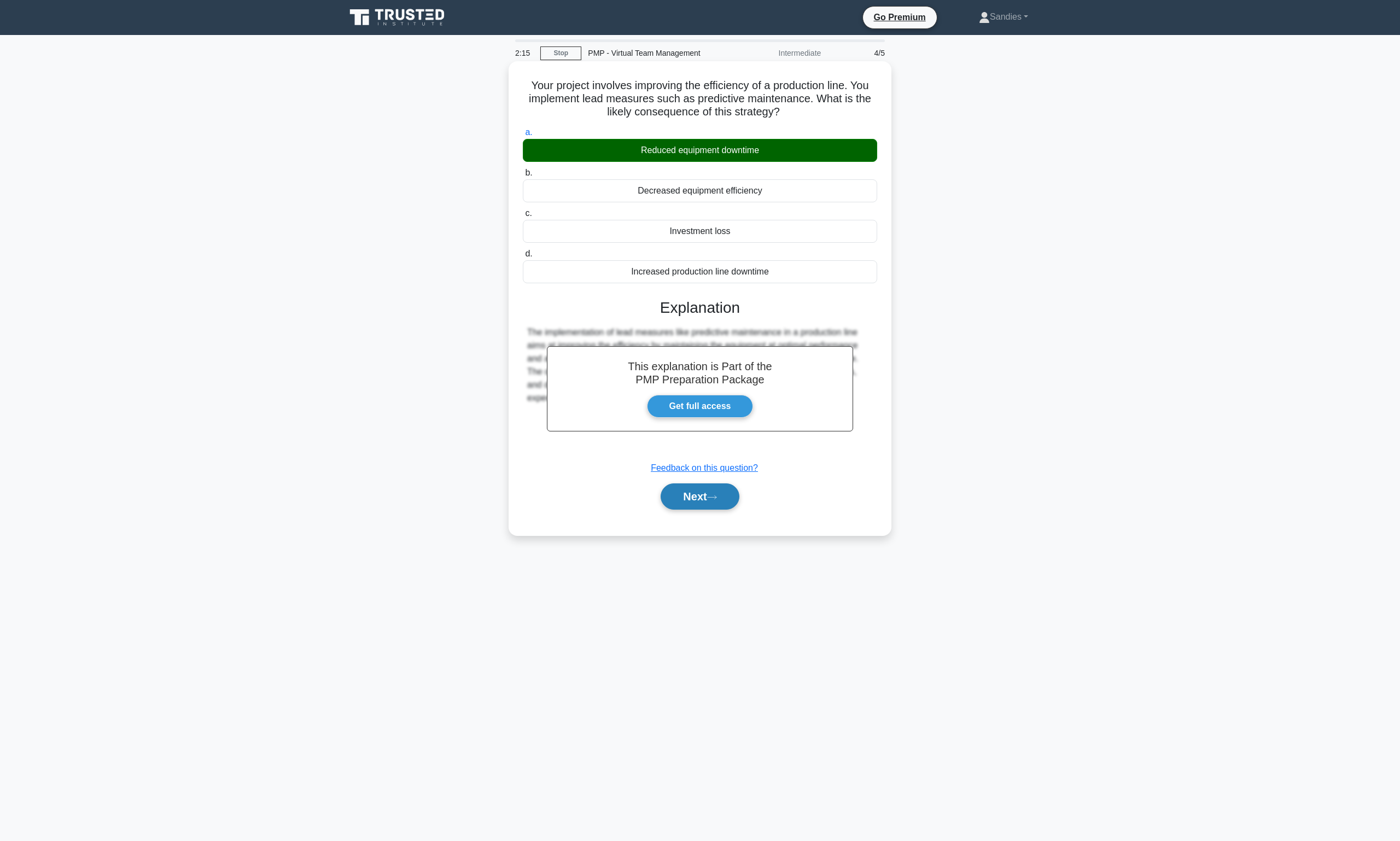
click at [717, 500] on button "Next" at bounding box center [700, 496] width 78 height 26
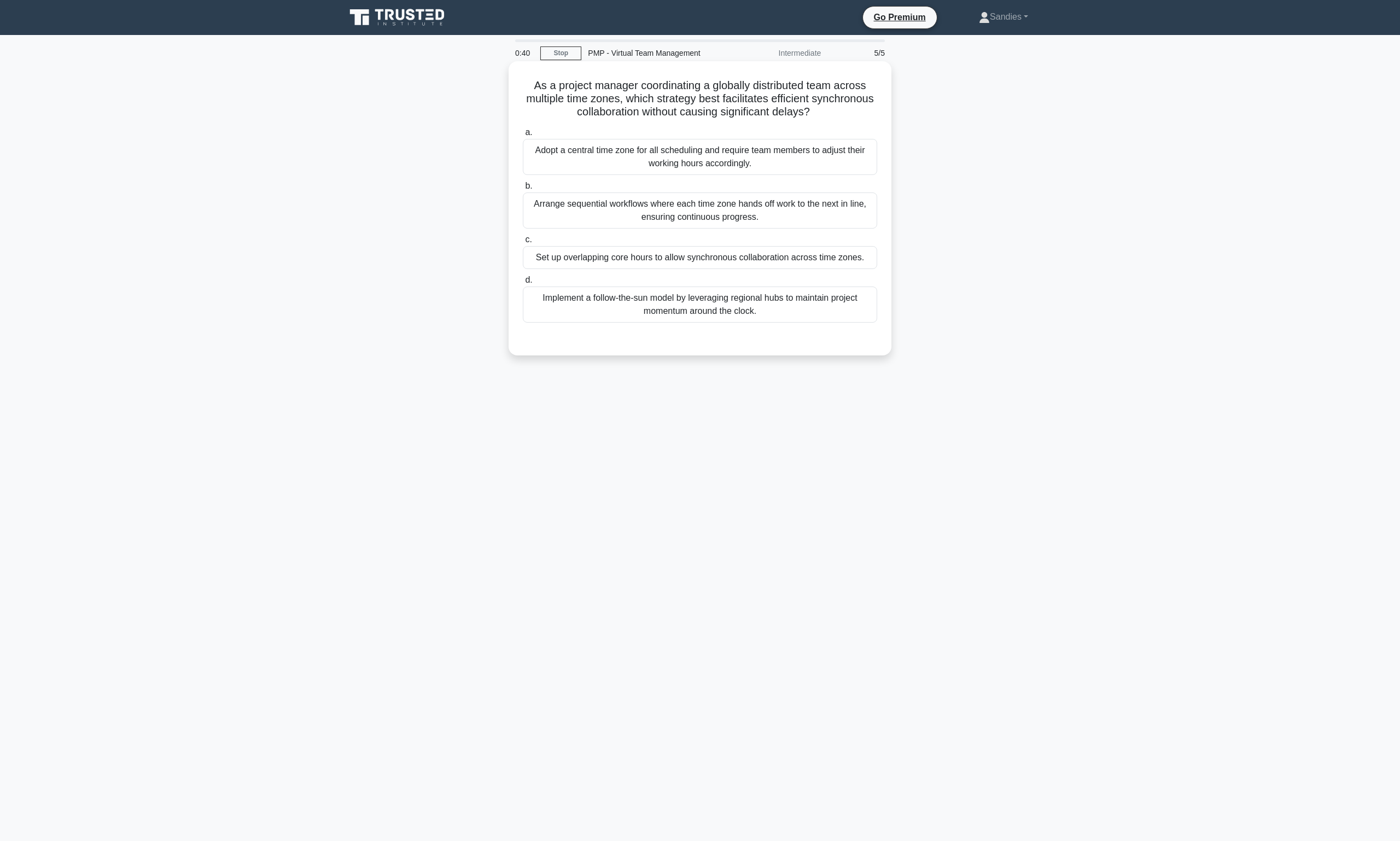
click at [753, 213] on div "Arrange sequential workflows where each time zone hands off work to the next in…" at bounding box center [700, 210] width 355 height 36
click at [523, 190] on input "b. Arrange sequential workflows where each time zone hands off work to the next…" at bounding box center [523, 186] width 0 height 7
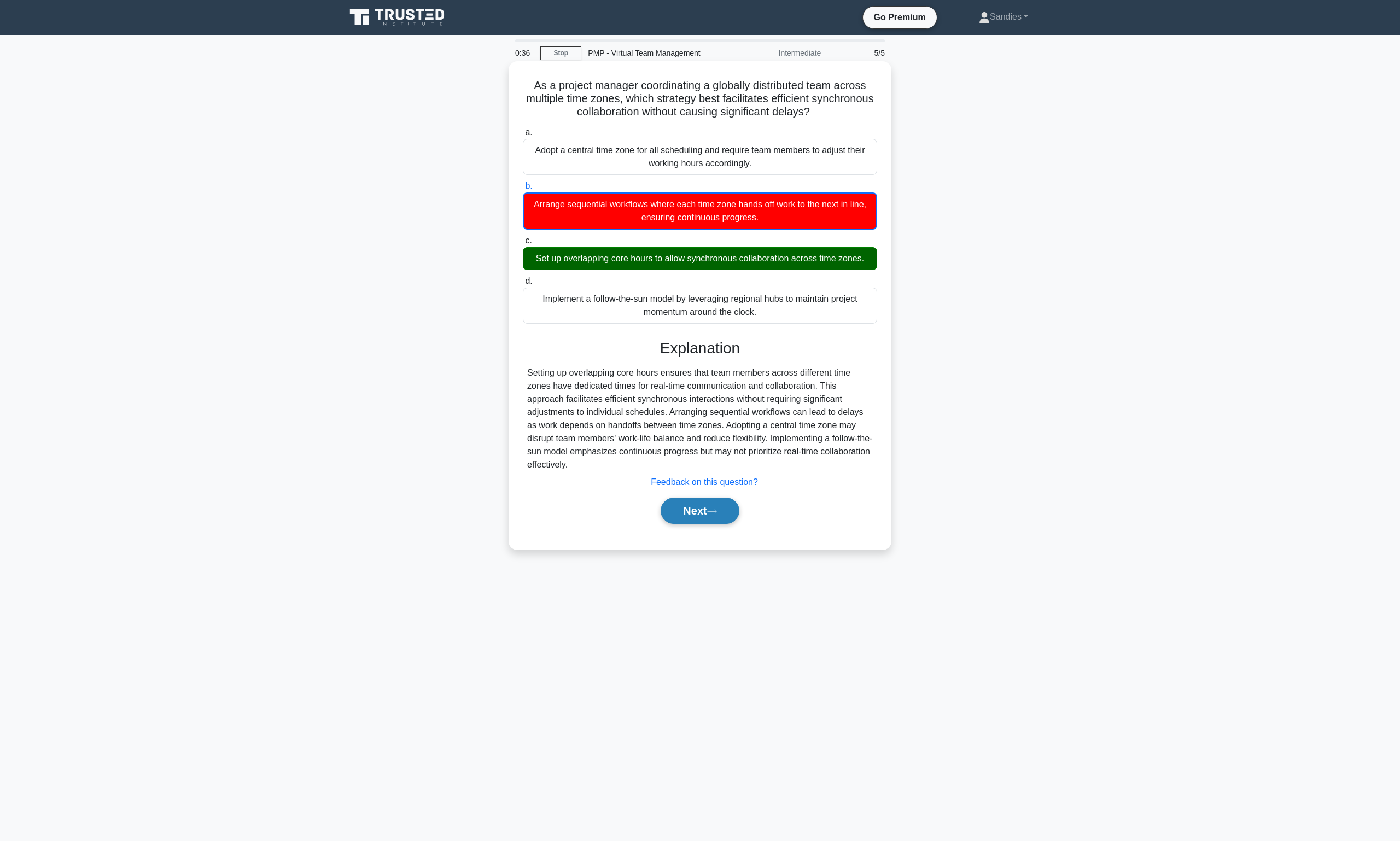
click at [691, 513] on button "Next" at bounding box center [700, 510] width 78 height 26
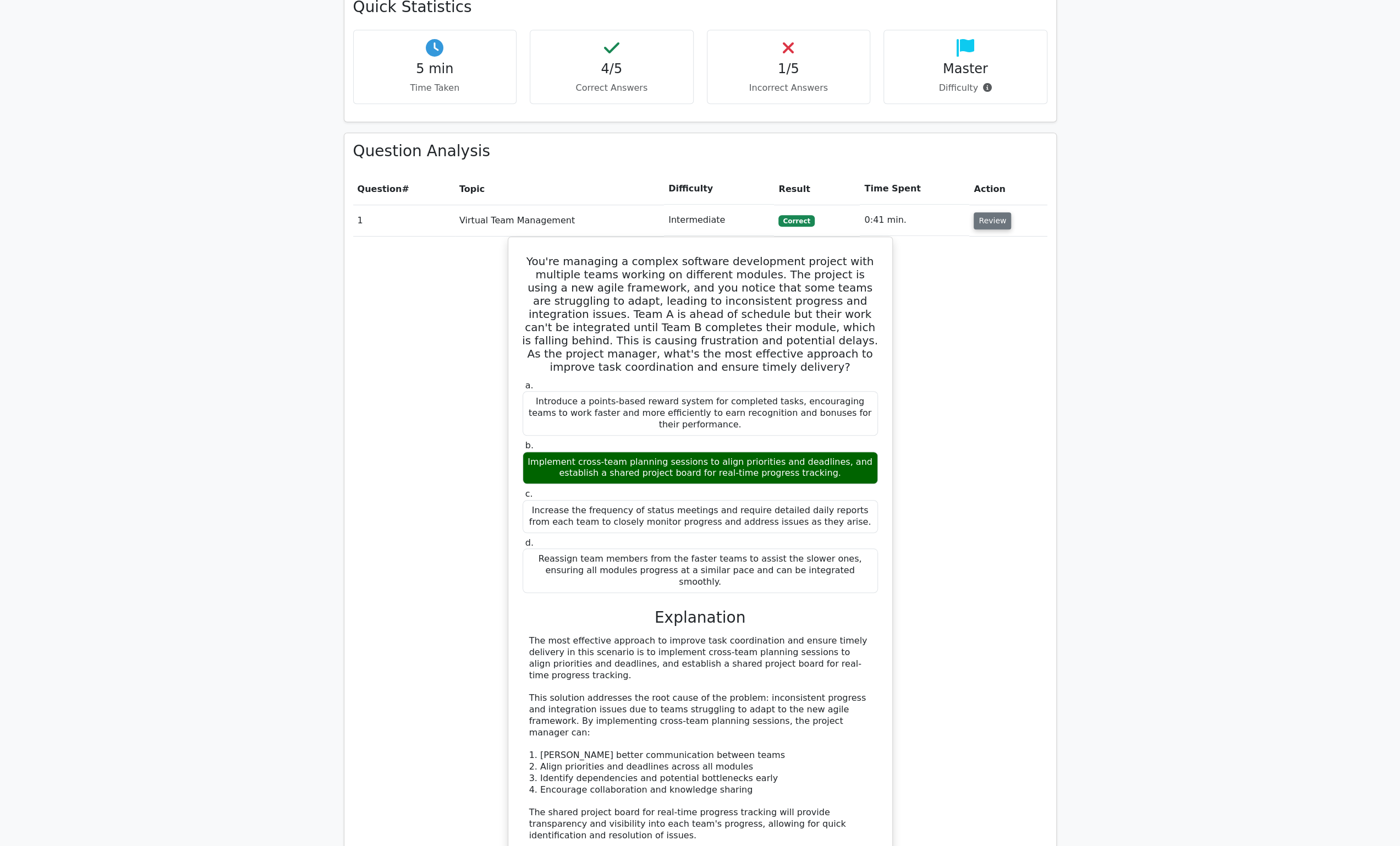
click at [990, 212] on button "Review" at bounding box center [992, 221] width 37 height 17
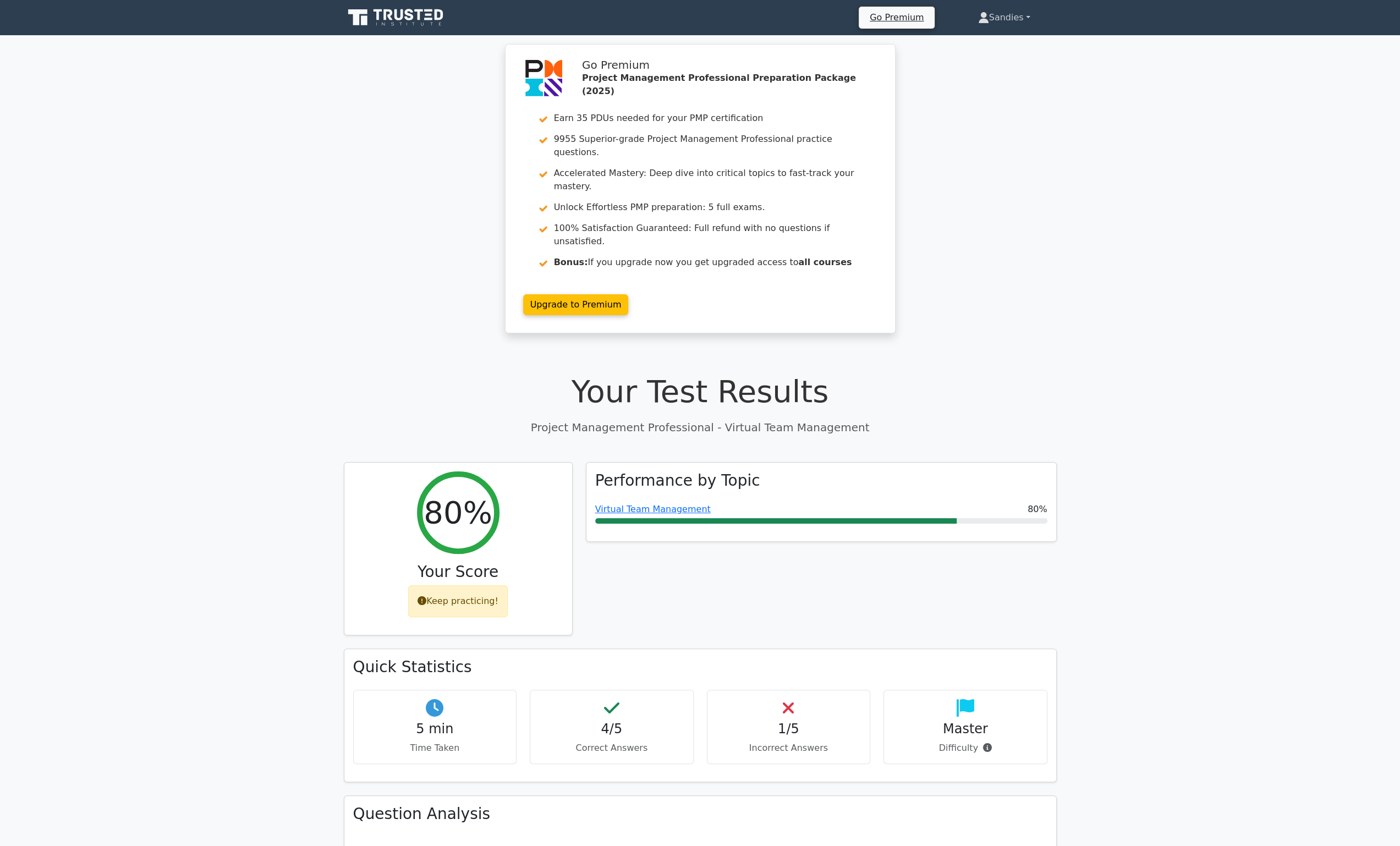
click at [1010, 19] on link "Sandies" at bounding box center [1004, 17] width 105 height 22
click at [1002, 42] on link "Profile" at bounding box center [996, 43] width 87 height 17
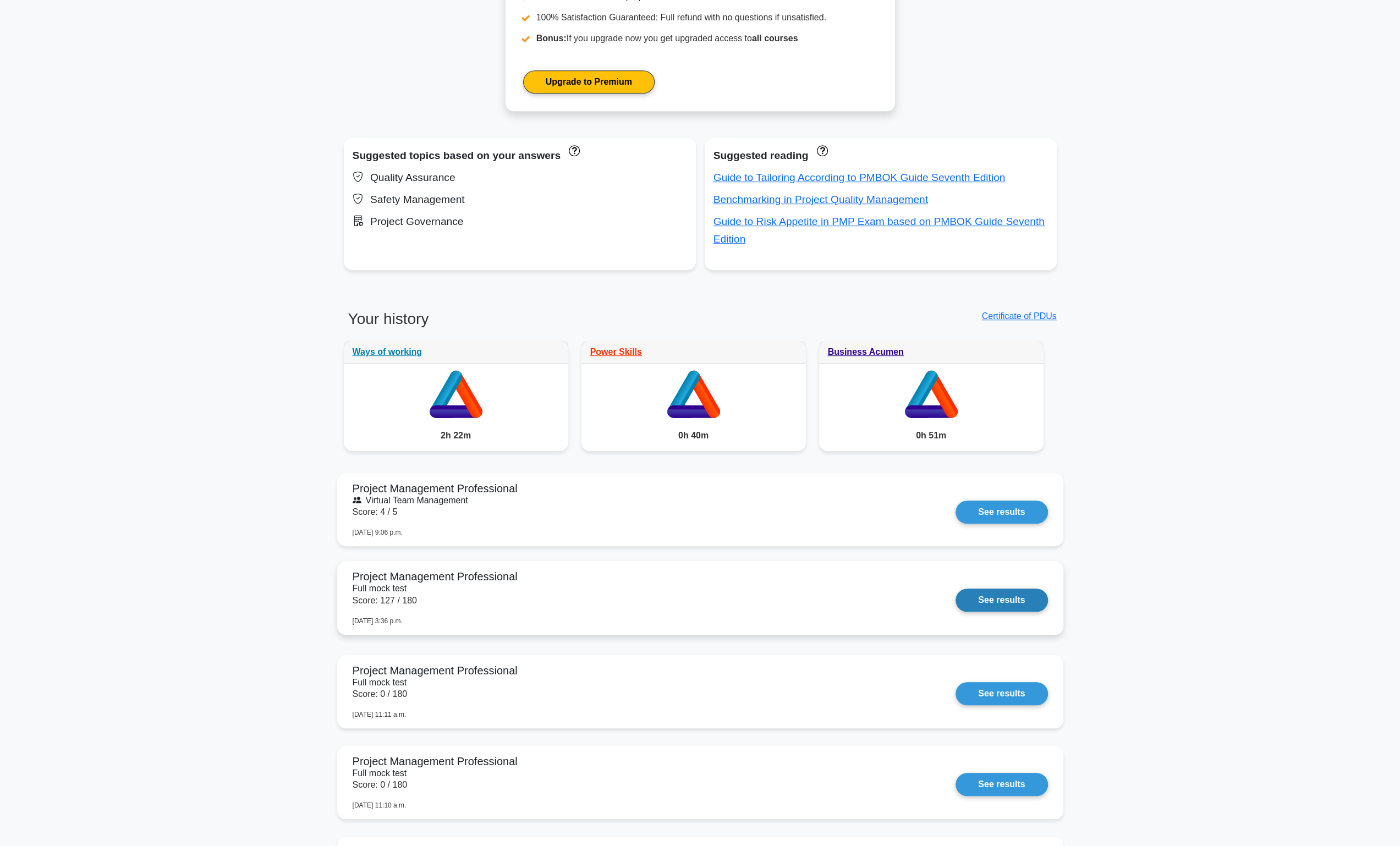
scroll to position [407, 0]
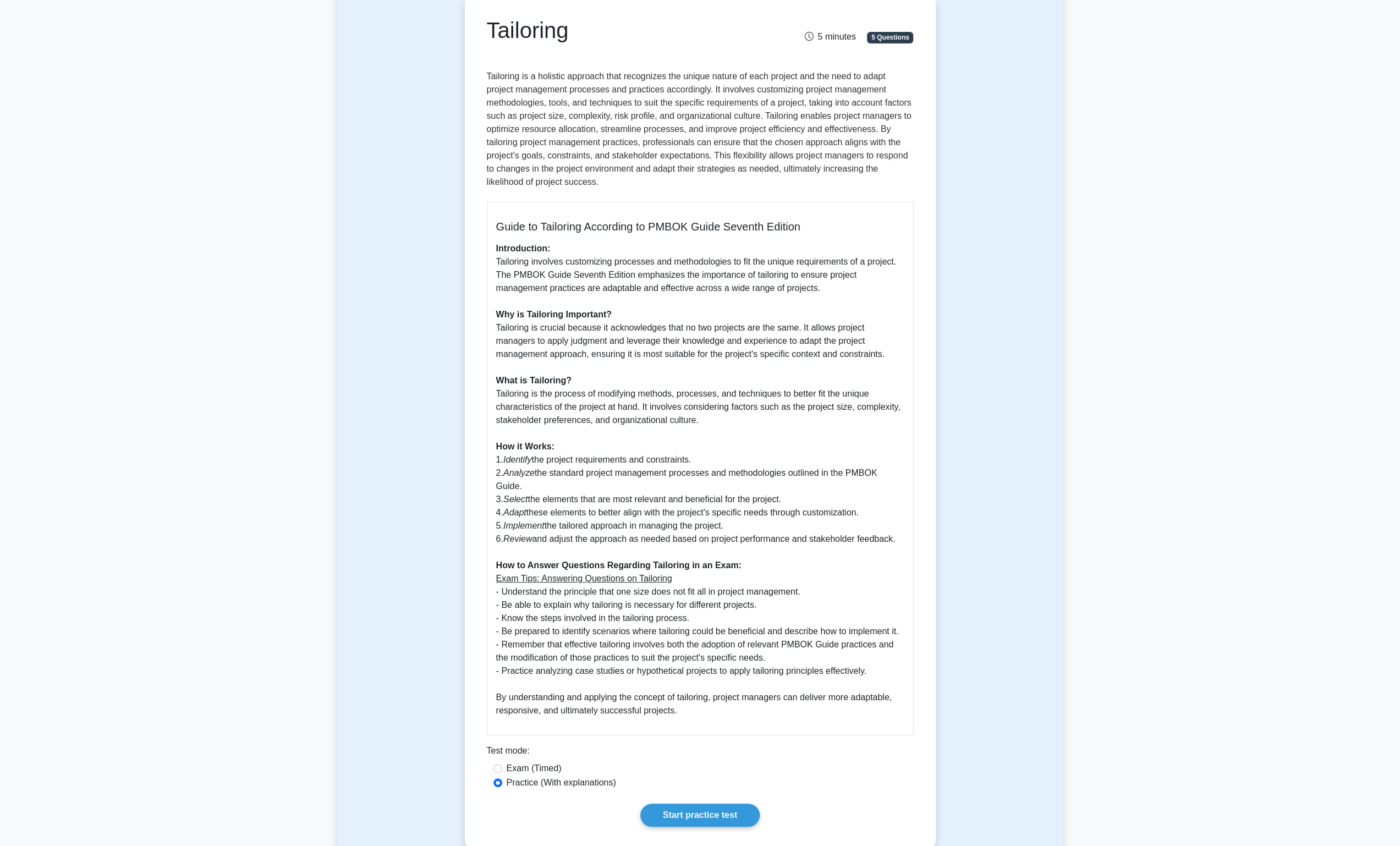
scroll to position [110, 0]
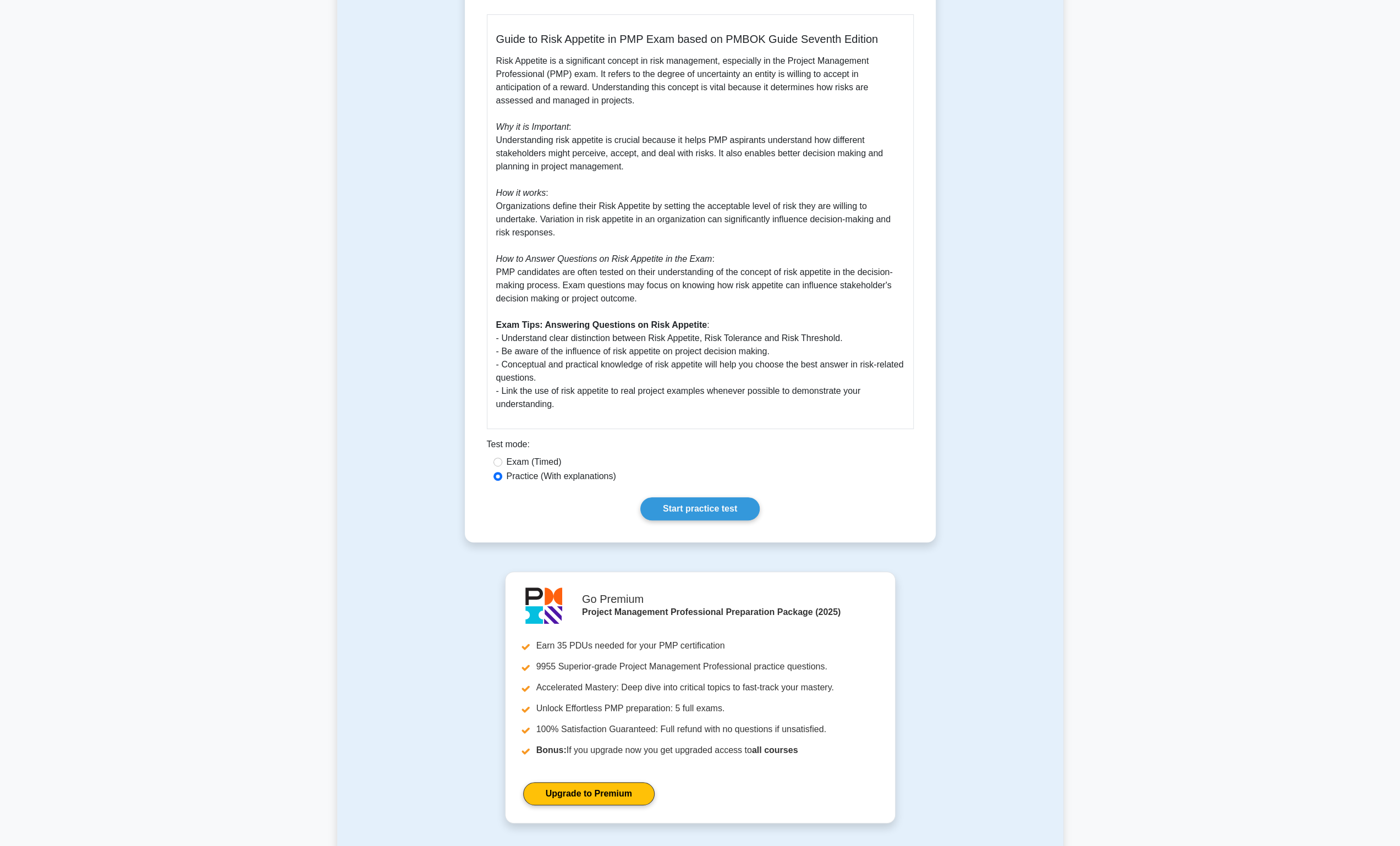
scroll to position [275, 0]
